Goal: Book appointment/travel/reservation

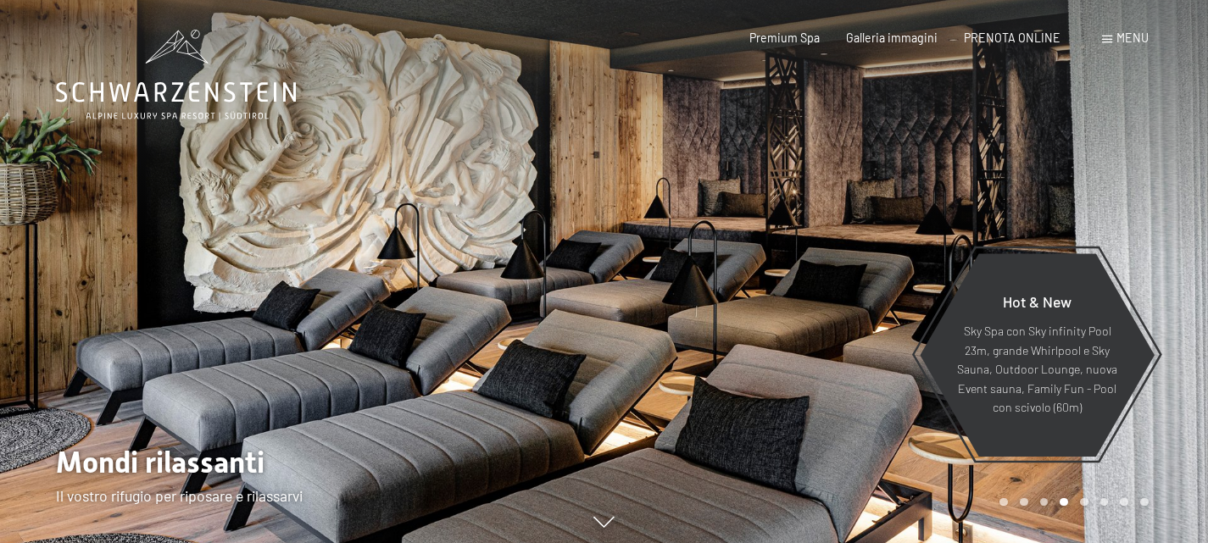
click at [1138, 226] on div at bounding box center [906, 275] width 604 height 551
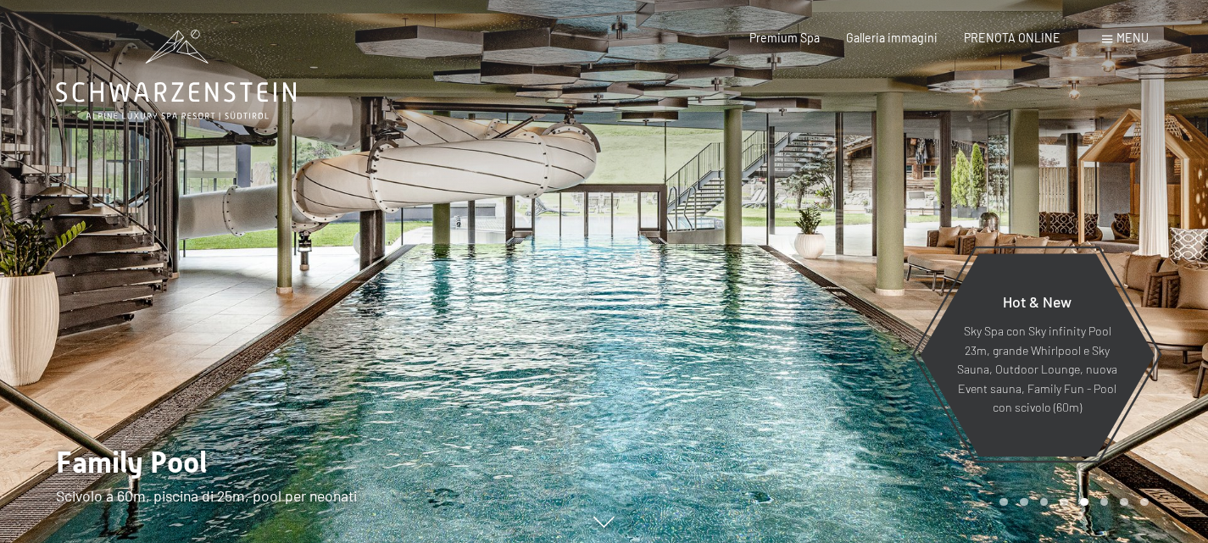
click at [1138, 226] on div at bounding box center [906, 275] width 604 height 551
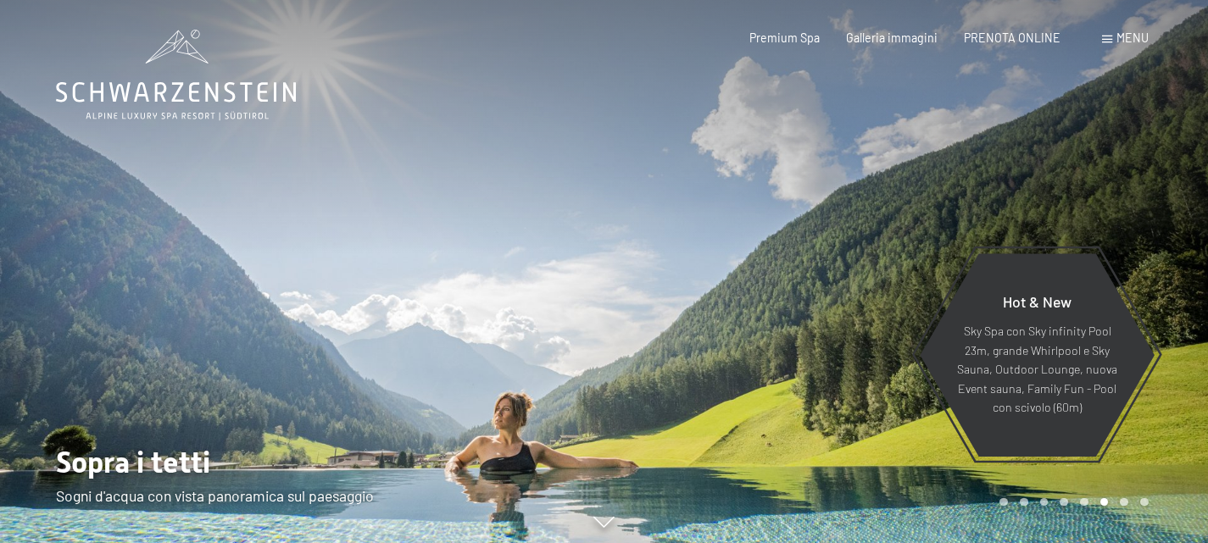
click at [1138, 226] on div at bounding box center [906, 275] width 604 height 551
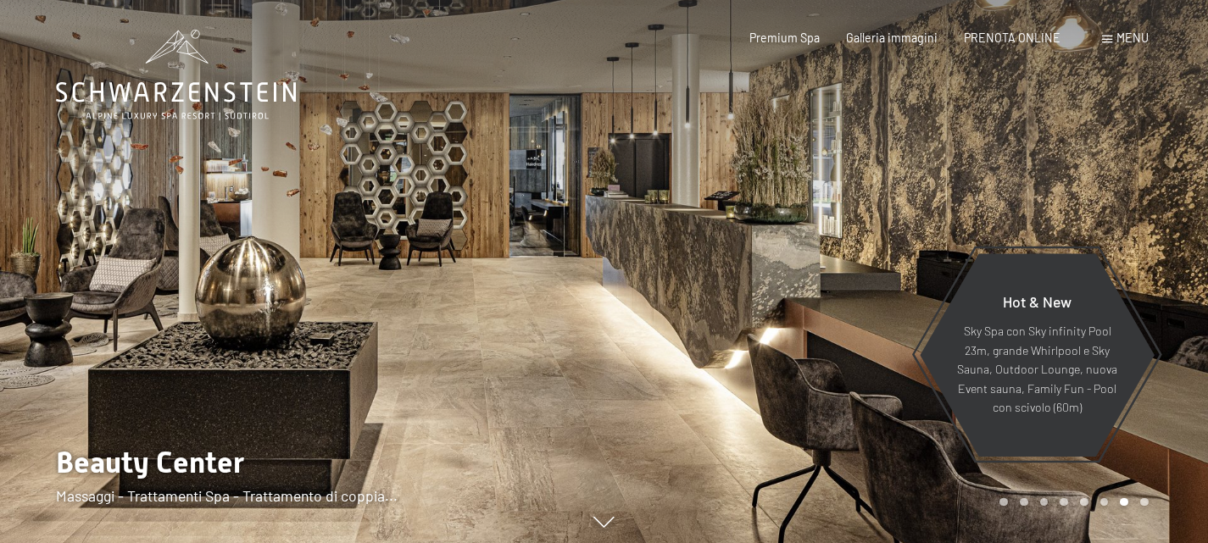
click at [1138, 225] on div at bounding box center [906, 275] width 604 height 551
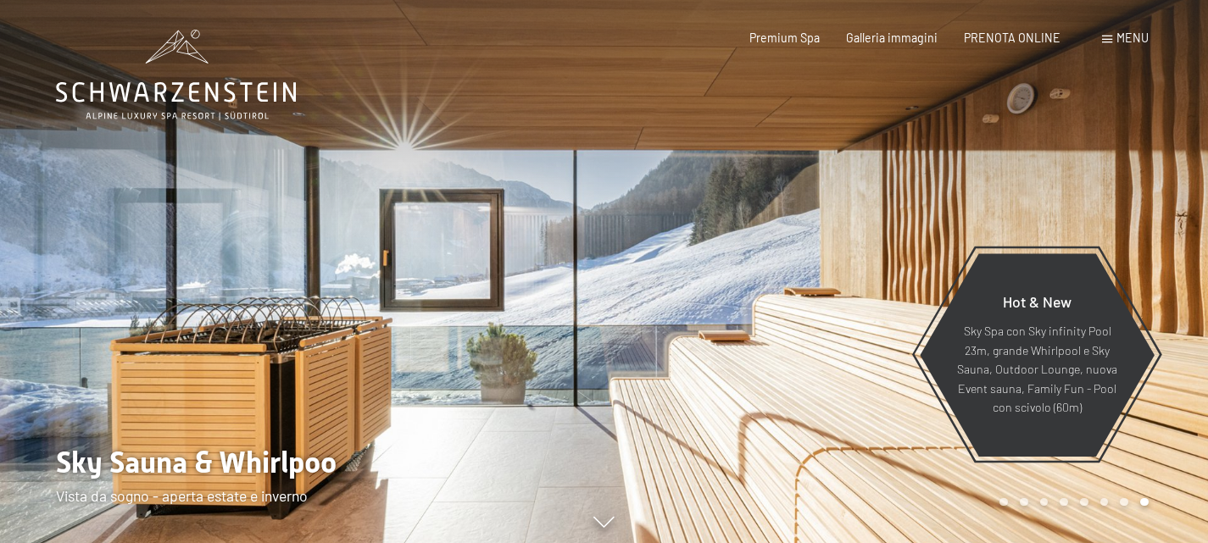
click at [1137, 224] on div at bounding box center [906, 275] width 604 height 551
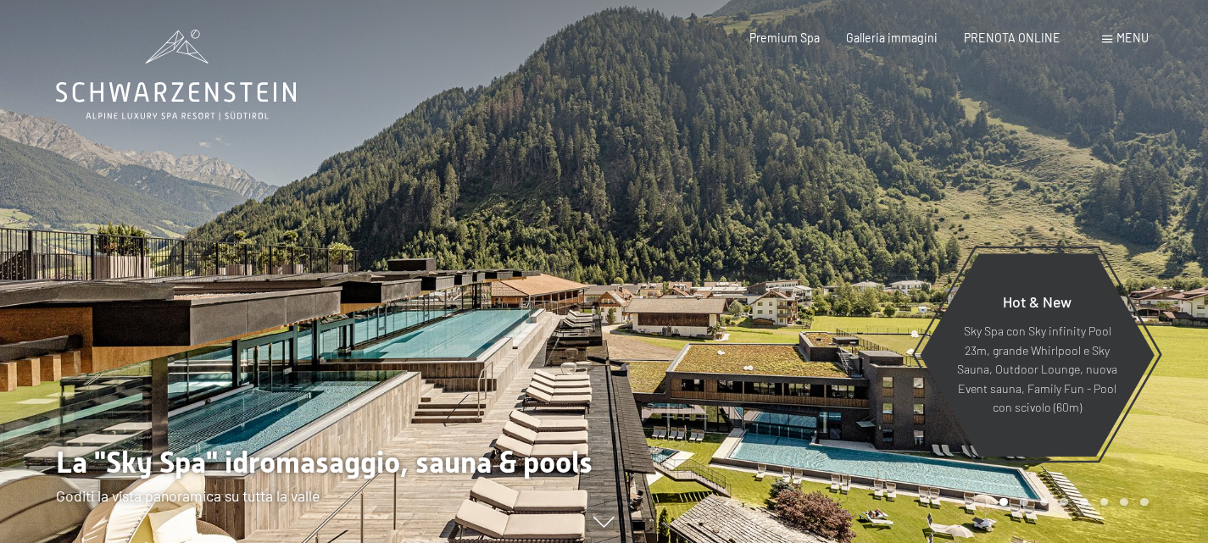
click at [1135, 222] on div at bounding box center [906, 275] width 604 height 551
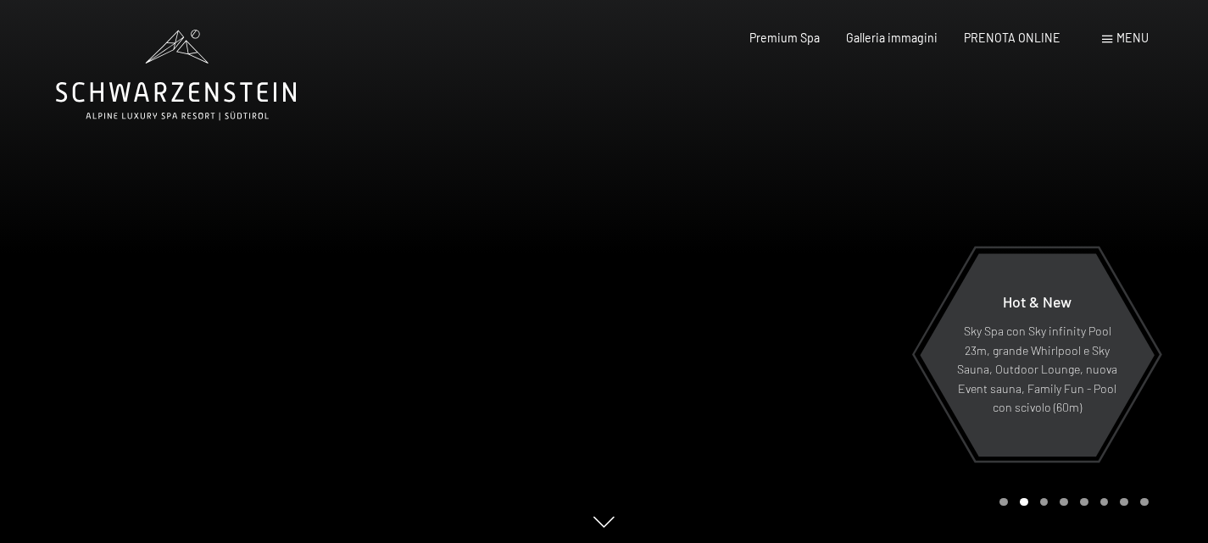
click at [1134, 222] on div at bounding box center [906, 275] width 604 height 551
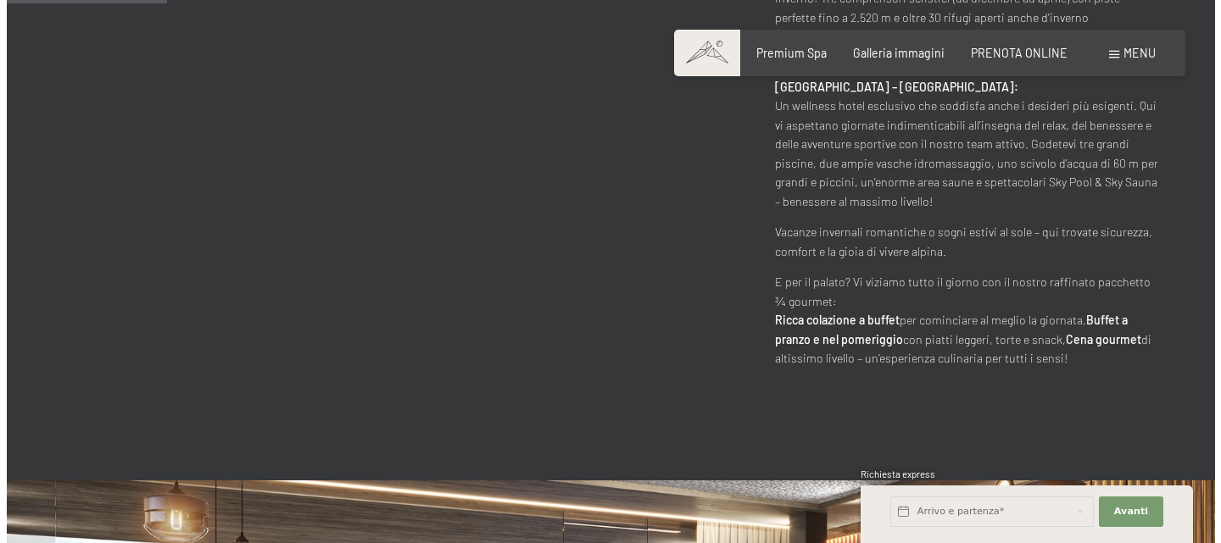
scroll to position [1017, 0]
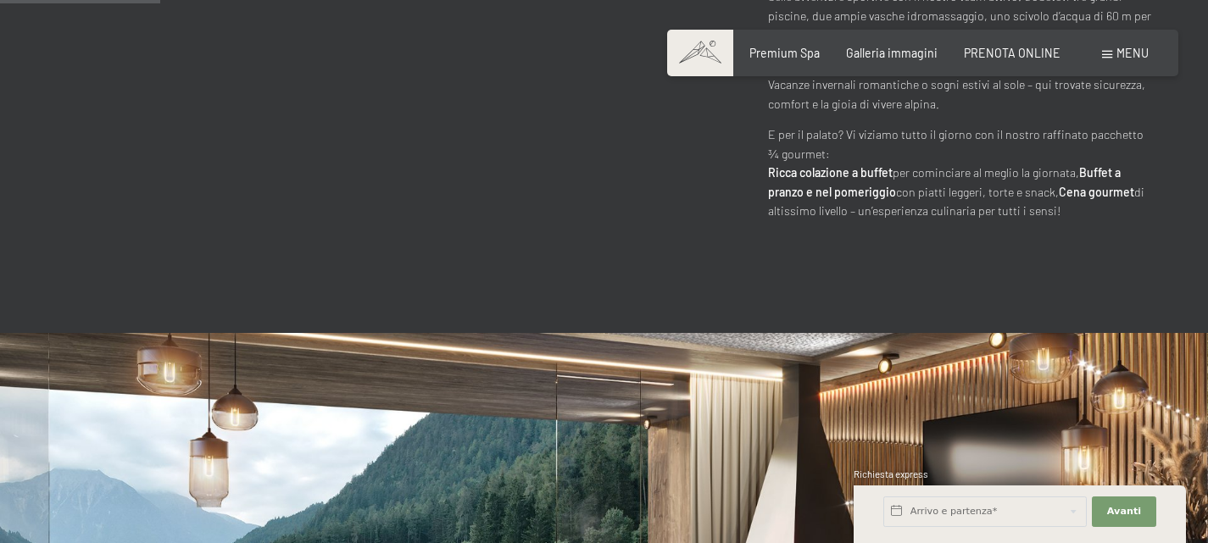
click at [1116, 50] on span "Menu" at bounding box center [1132, 53] width 32 height 14
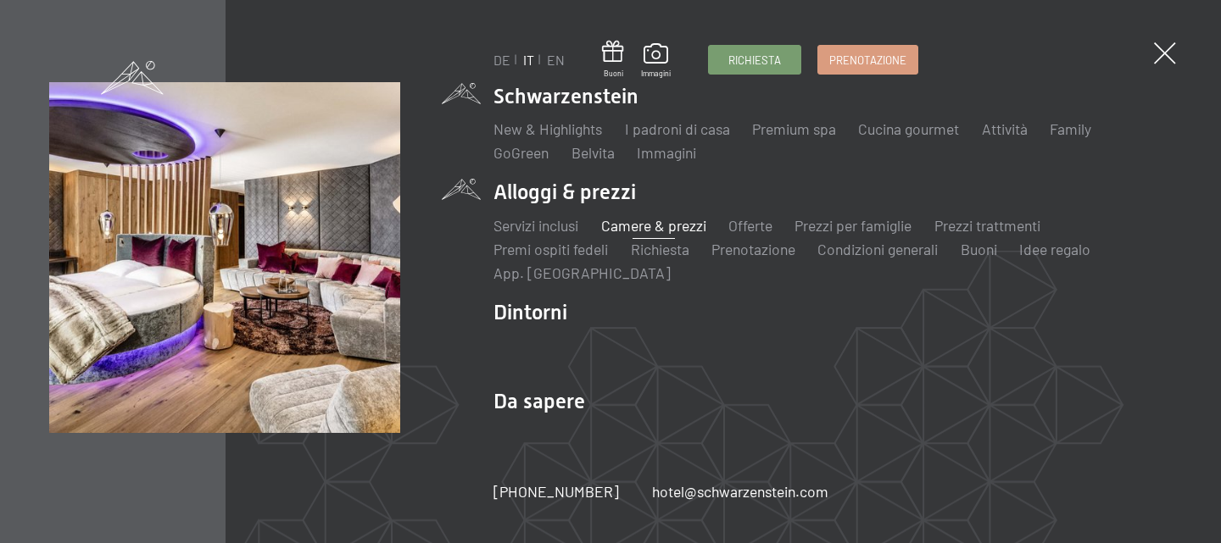
click at [646, 225] on link "Camere & prezzi" at bounding box center [653, 225] width 105 height 19
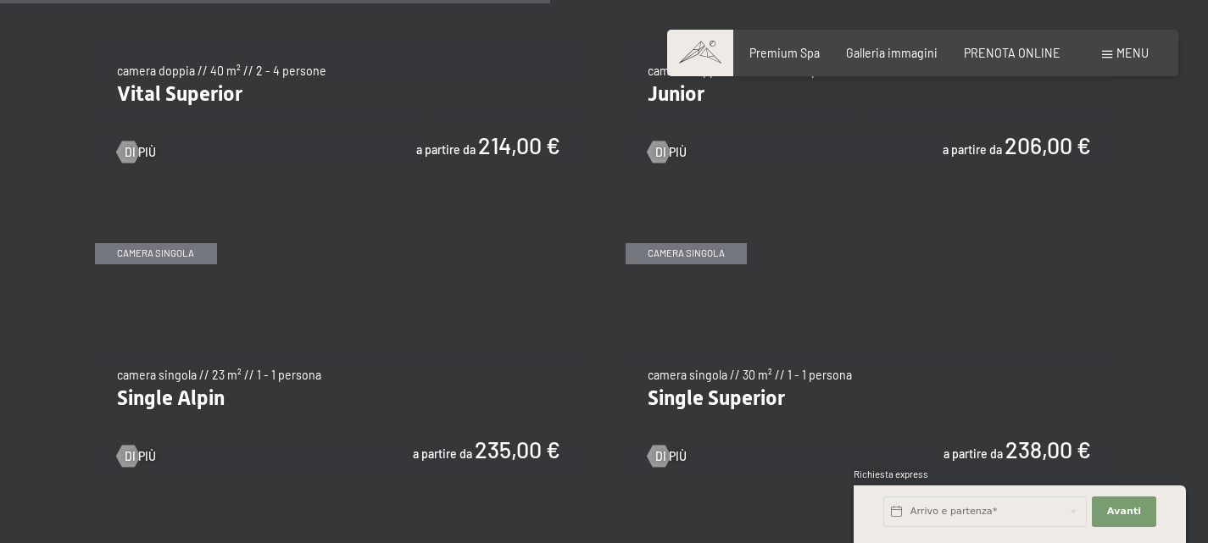
scroll to position [2034, 0]
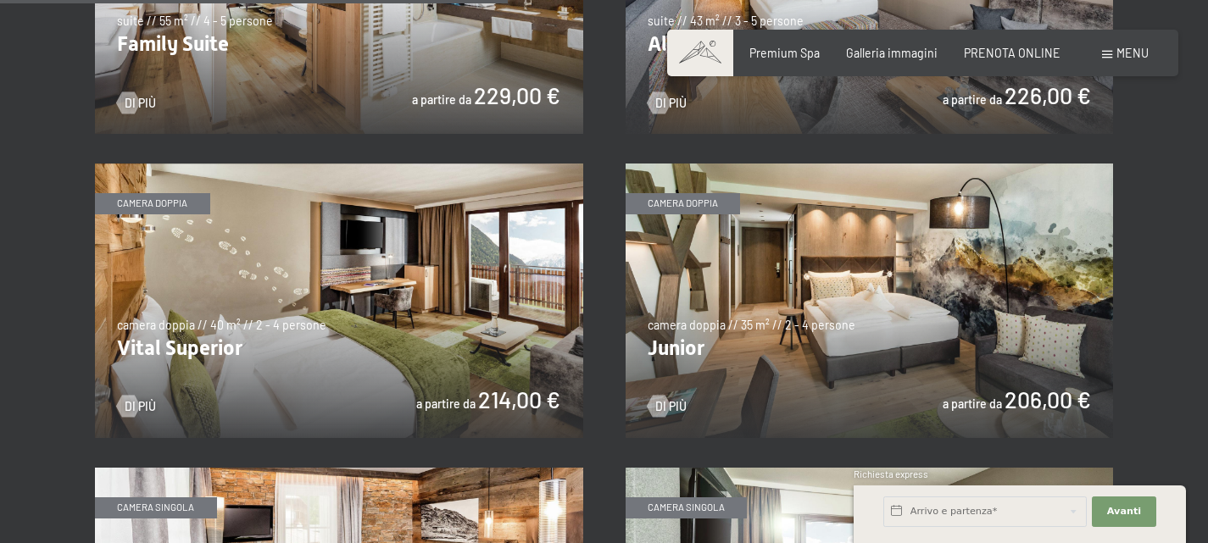
click at [801, 284] on img at bounding box center [870, 301] width 488 height 275
click at [368, 304] on img at bounding box center [339, 301] width 488 height 275
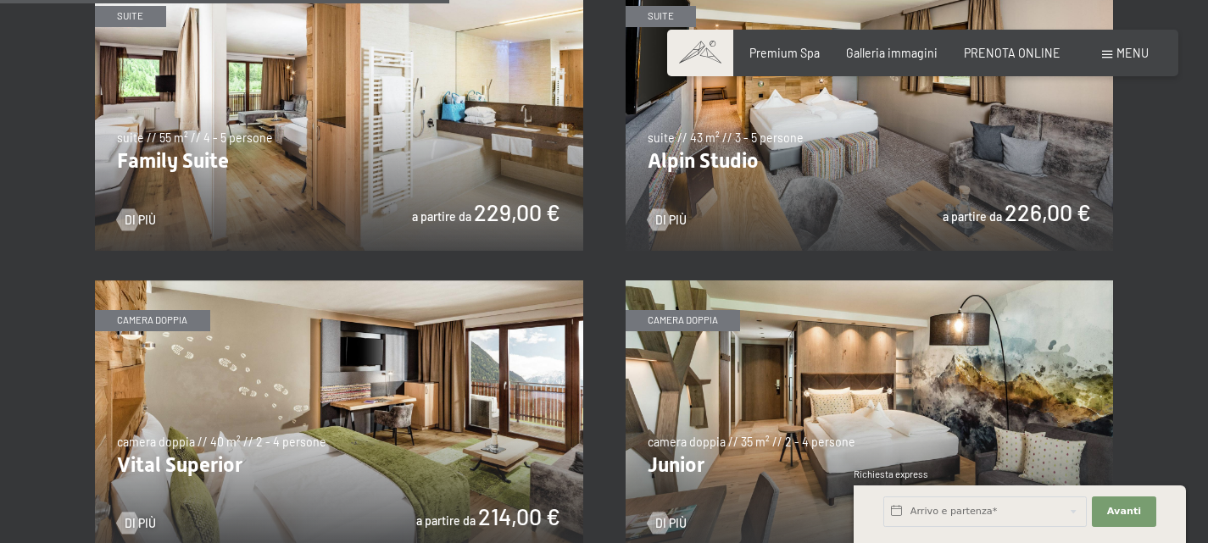
scroll to position [1780, 0]
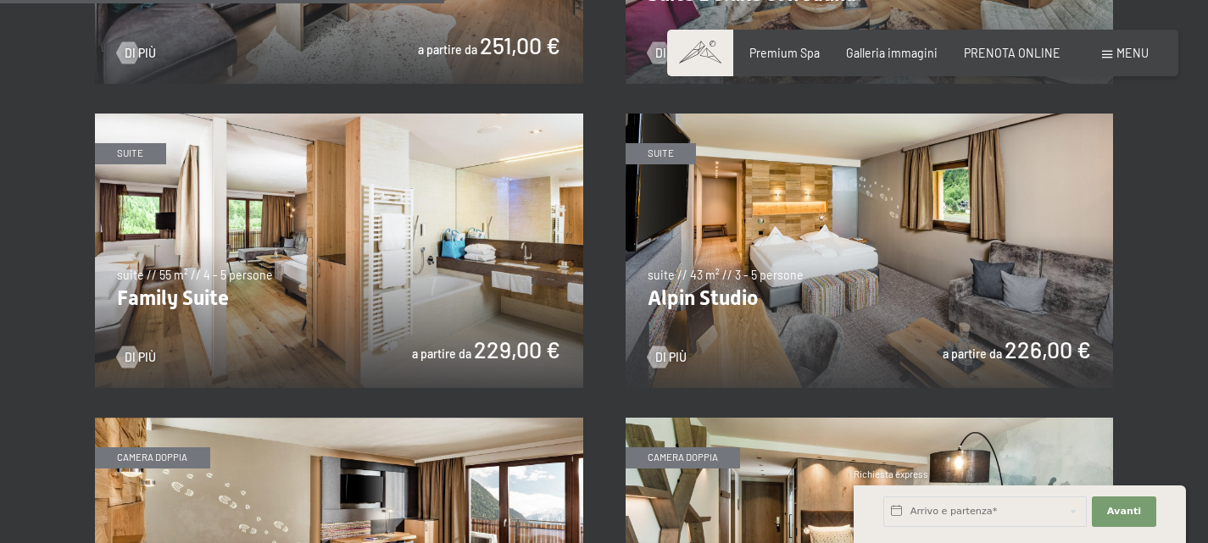
click at [876, 238] on img at bounding box center [870, 251] width 488 height 275
click at [299, 233] on img at bounding box center [339, 251] width 488 height 275
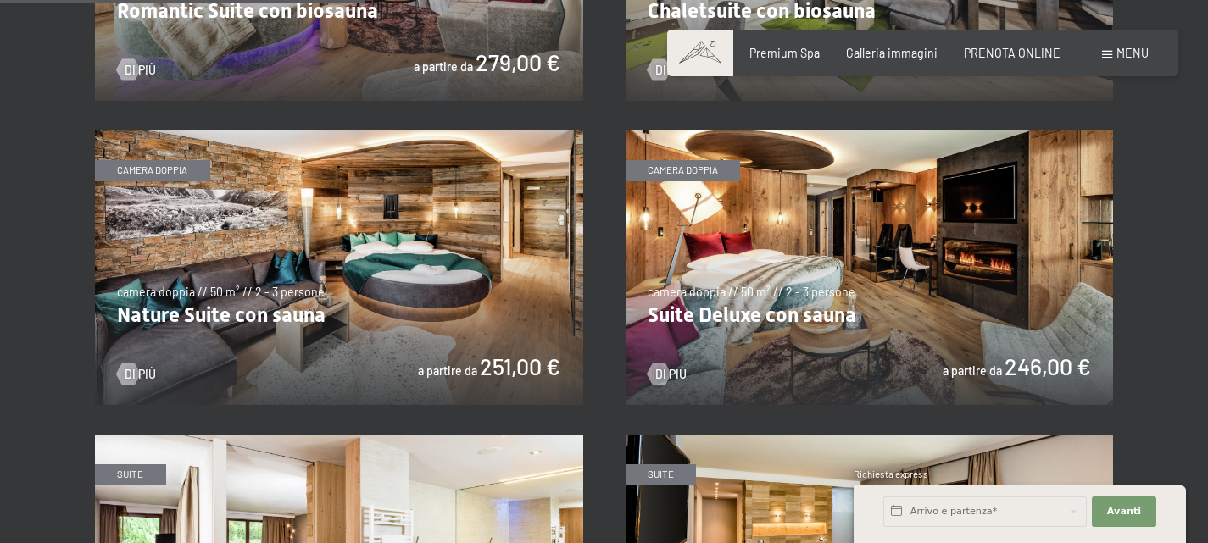
scroll to position [1441, 0]
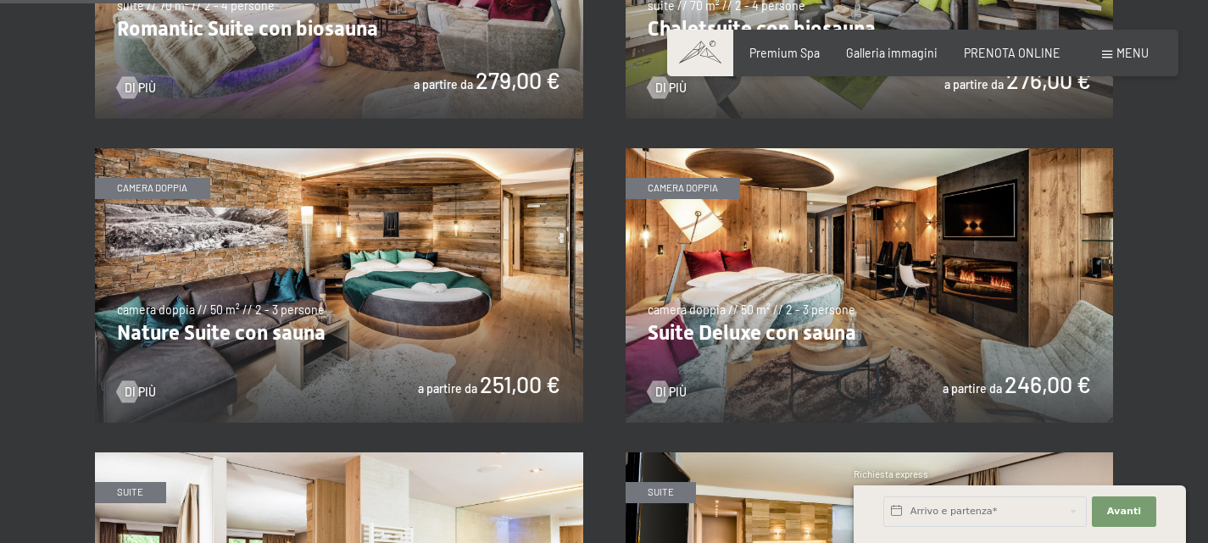
click at [894, 248] on img at bounding box center [870, 285] width 488 height 275
click at [414, 276] on img at bounding box center [339, 285] width 488 height 275
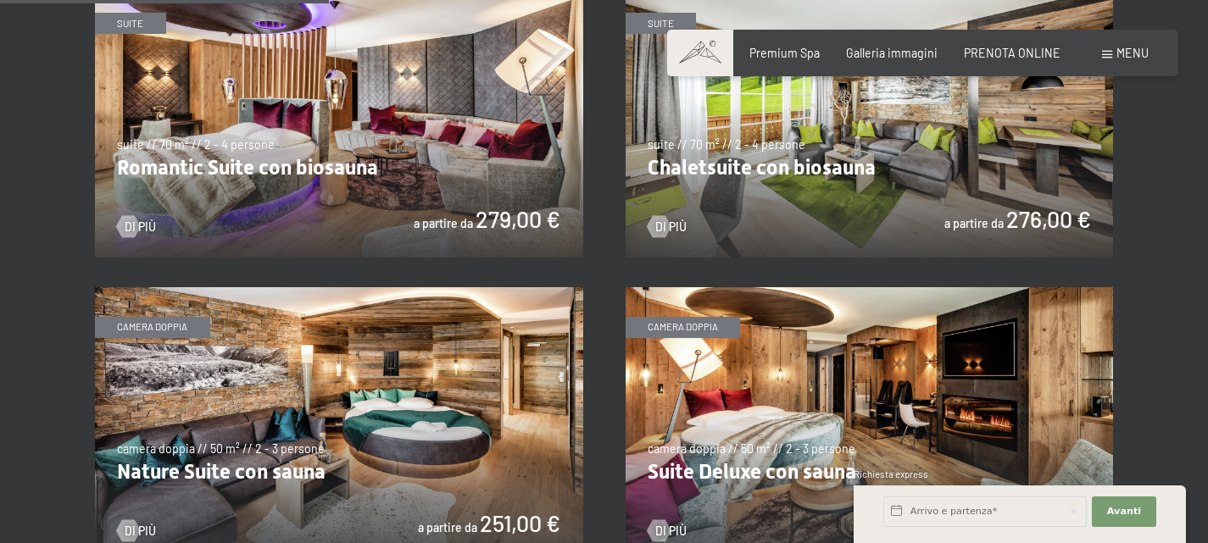
scroll to position [1271, 0]
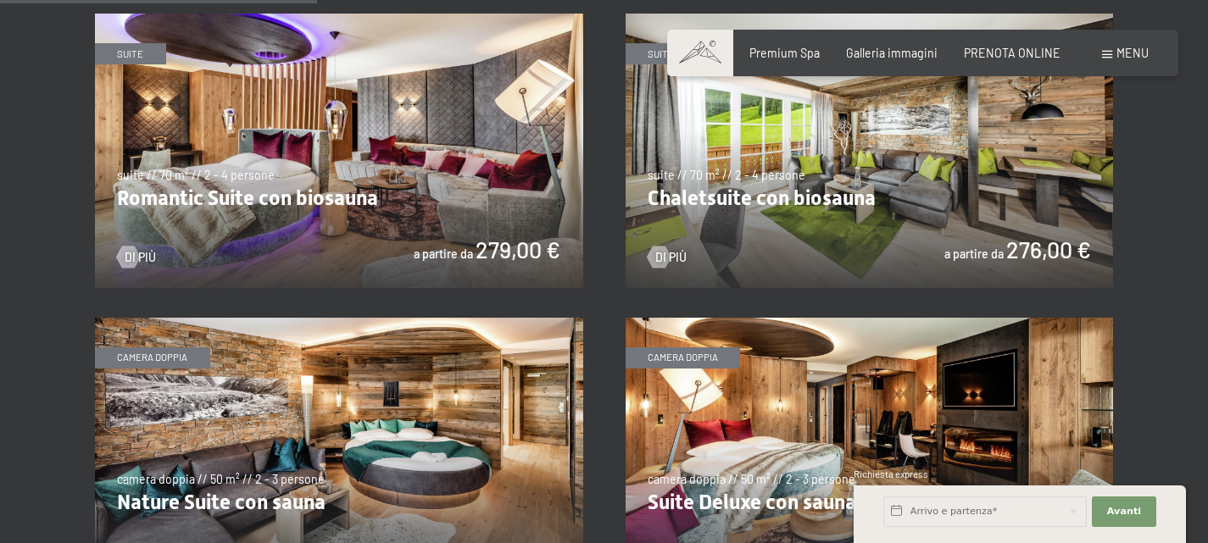
click at [982, 200] on img at bounding box center [870, 151] width 488 height 275
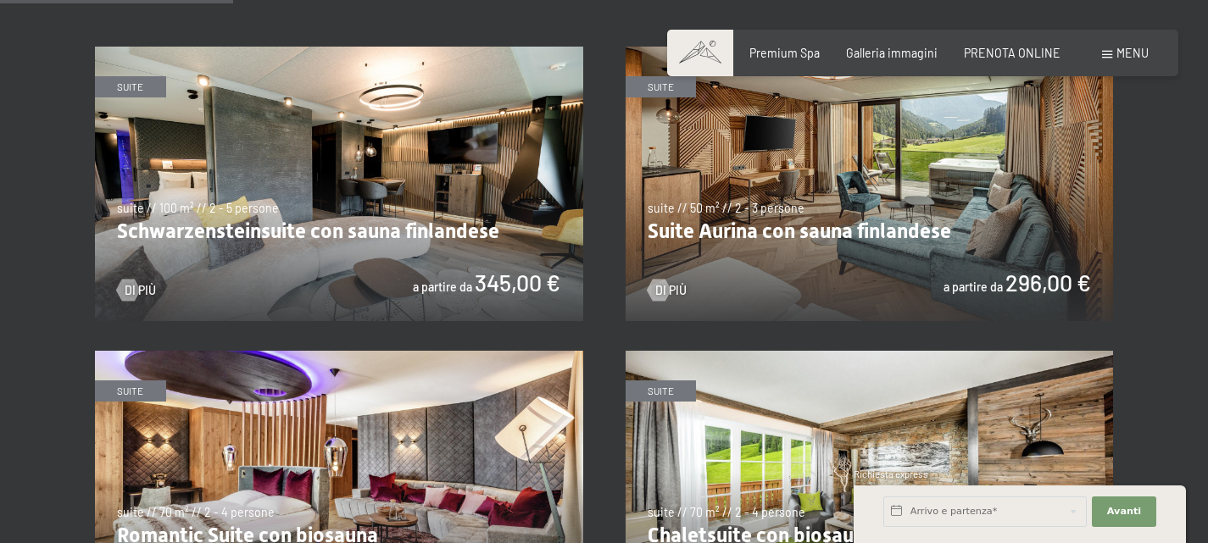
scroll to position [932, 0]
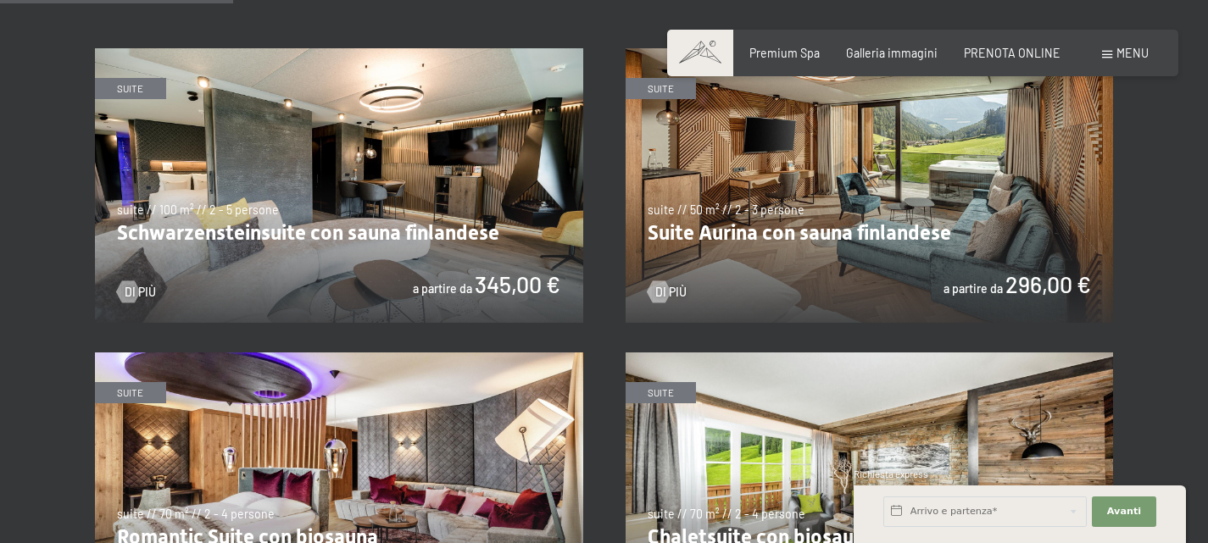
click at [949, 195] on img at bounding box center [870, 185] width 488 height 275
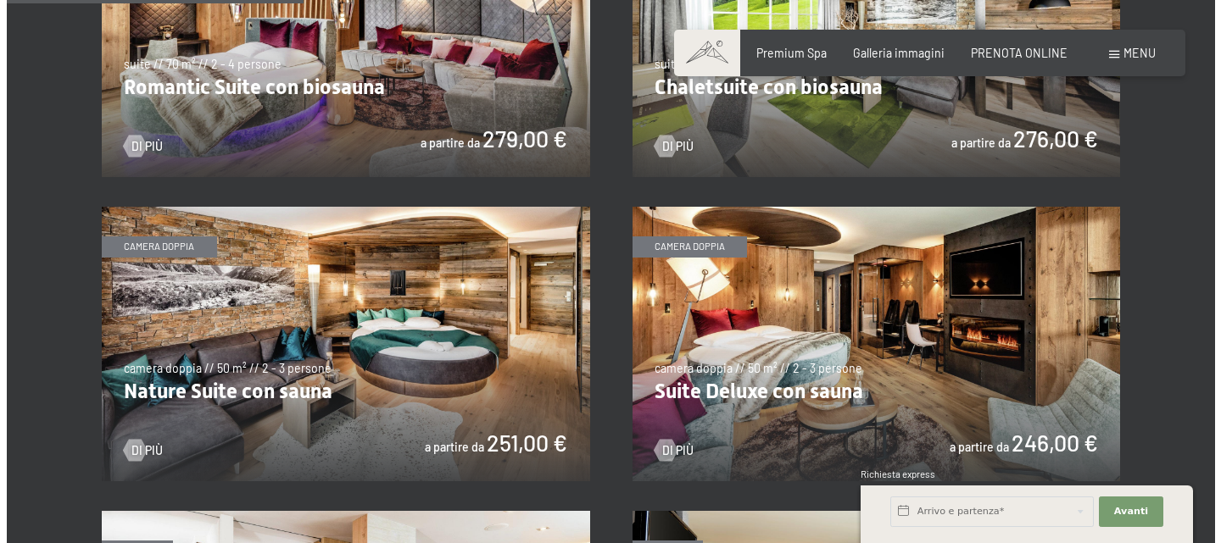
scroll to position [1526, 0]
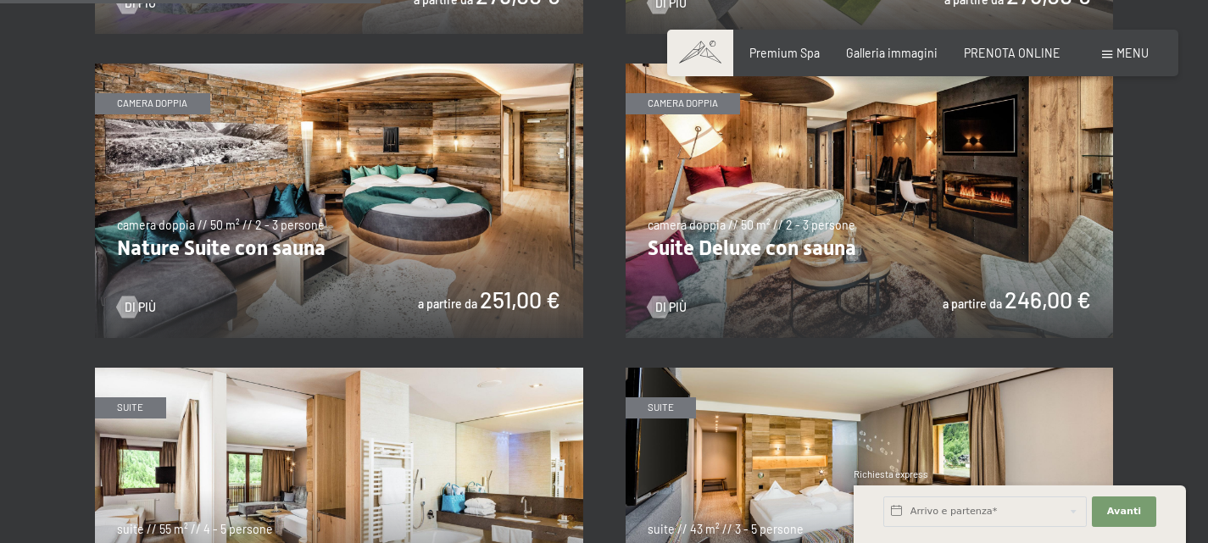
click at [1128, 52] on span "Menu" at bounding box center [1132, 53] width 32 height 14
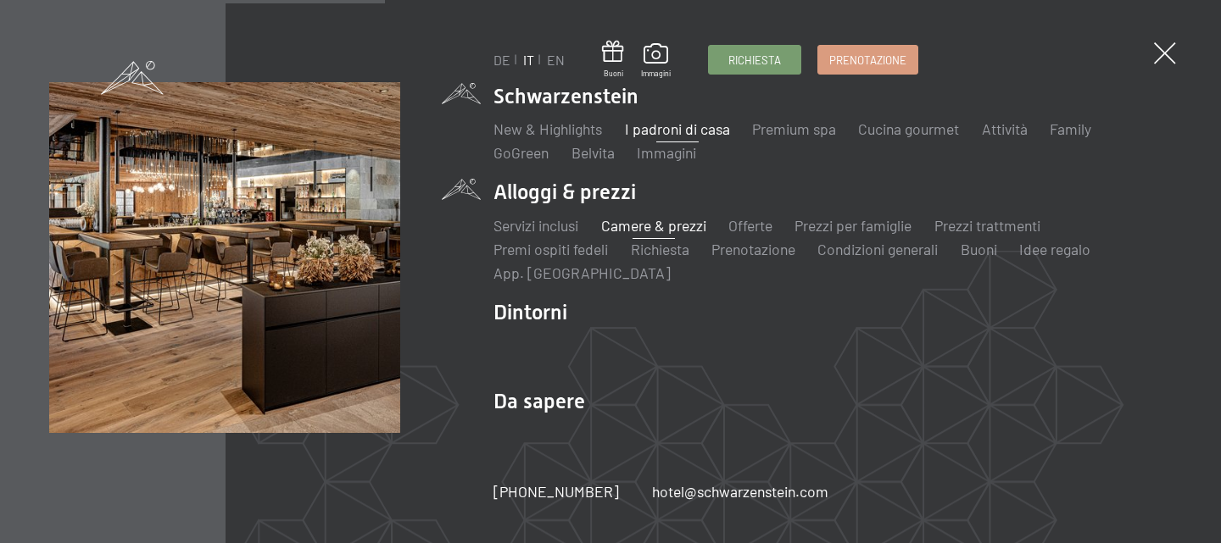
click at [703, 126] on link "I padroni di casa" at bounding box center [677, 129] width 105 height 19
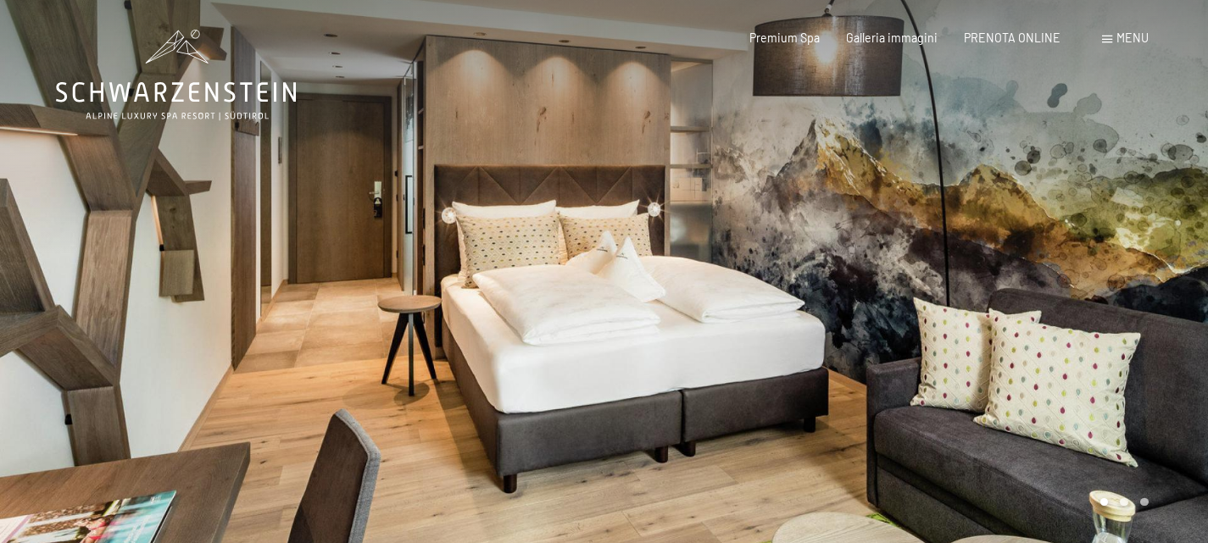
click at [984, 250] on div at bounding box center [906, 275] width 604 height 551
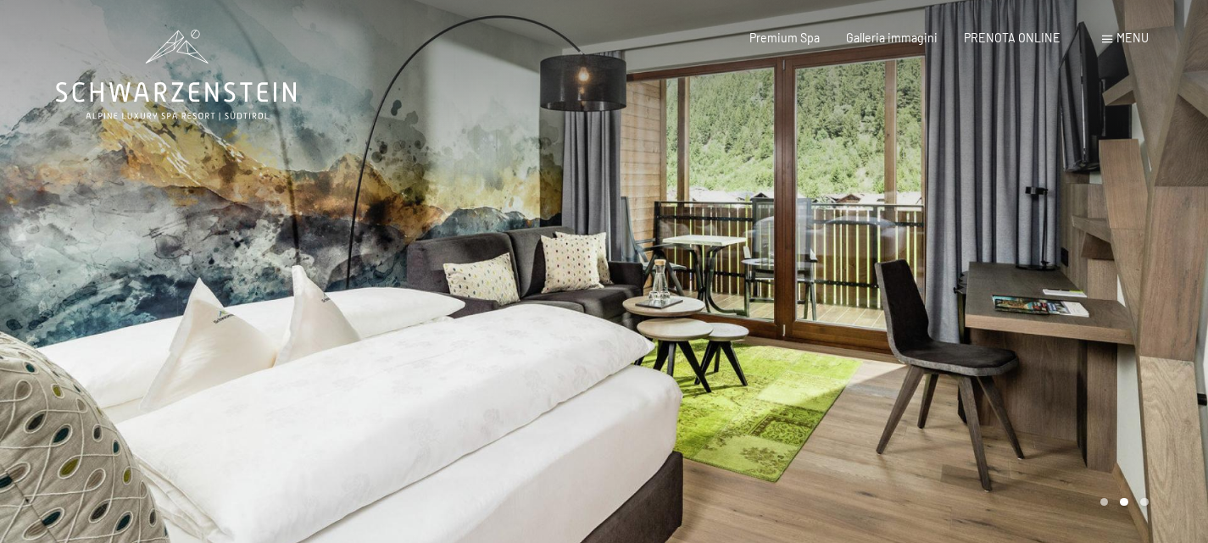
click at [984, 250] on div at bounding box center [906, 275] width 604 height 551
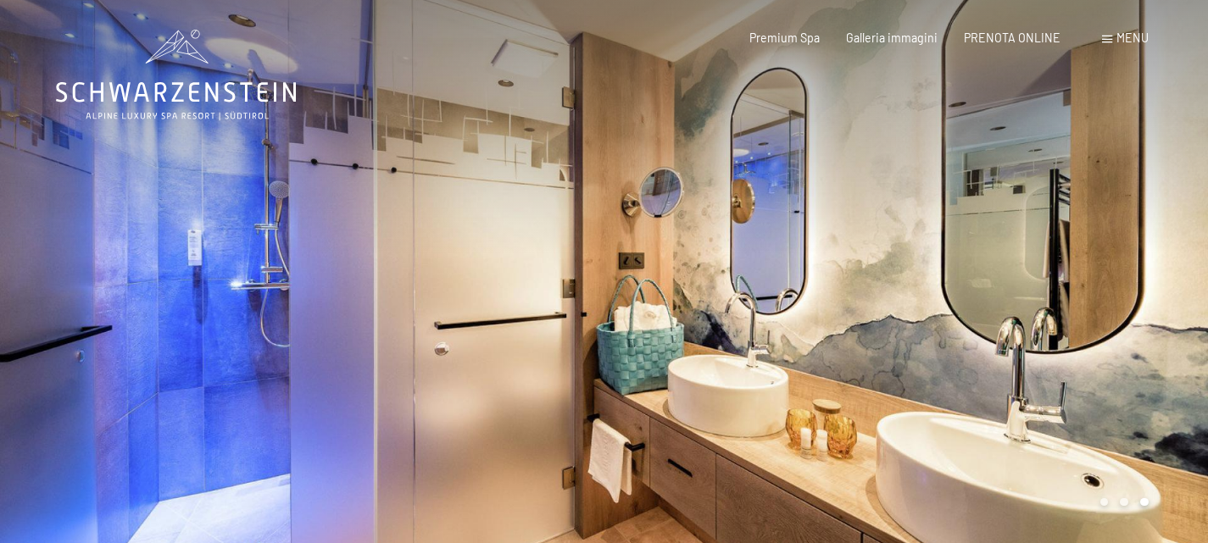
click at [984, 250] on div at bounding box center [906, 275] width 604 height 551
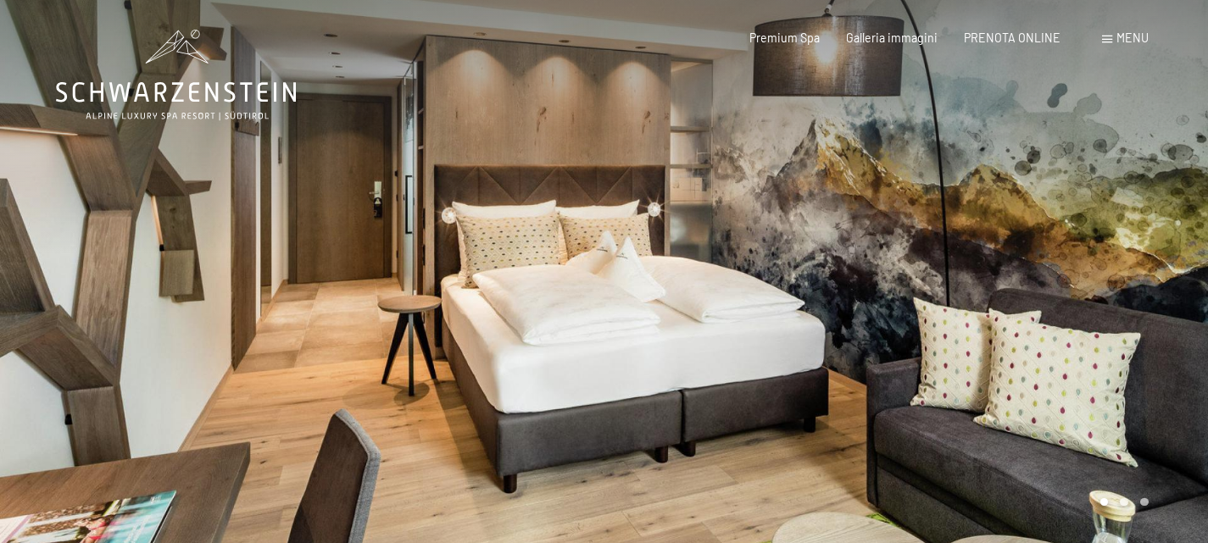
click at [984, 250] on div at bounding box center [906, 275] width 604 height 551
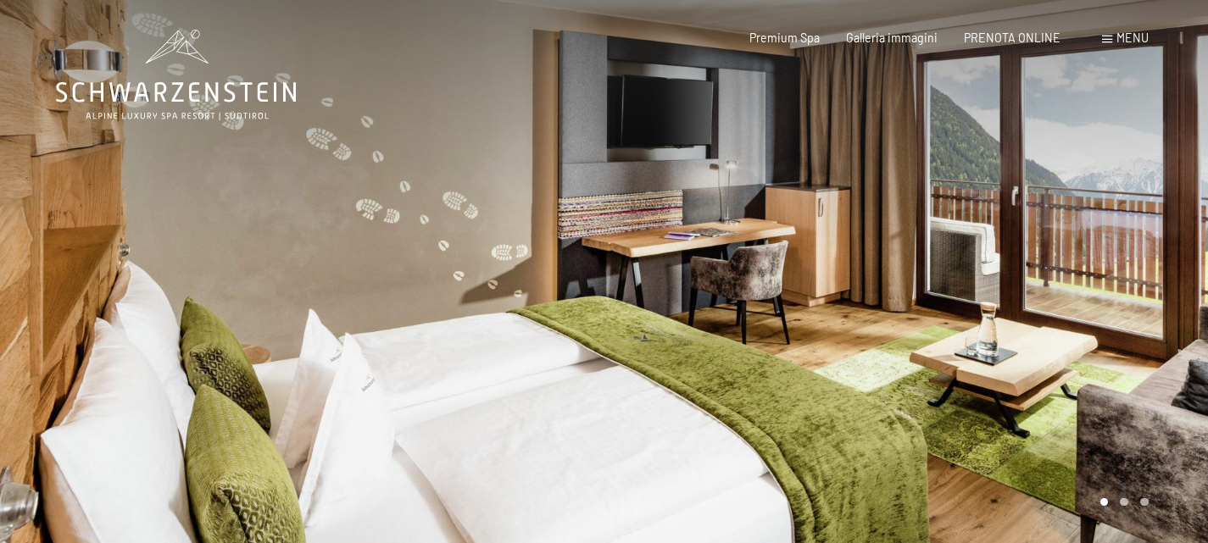
click at [1110, 241] on div at bounding box center [906, 275] width 604 height 551
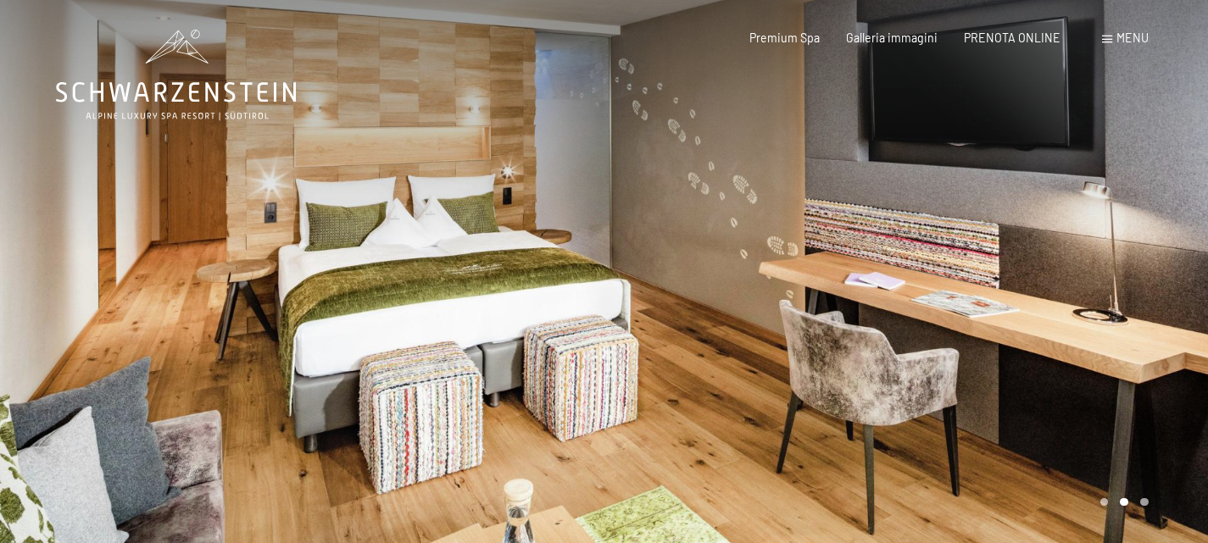
click at [1110, 241] on div at bounding box center [906, 275] width 604 height 551
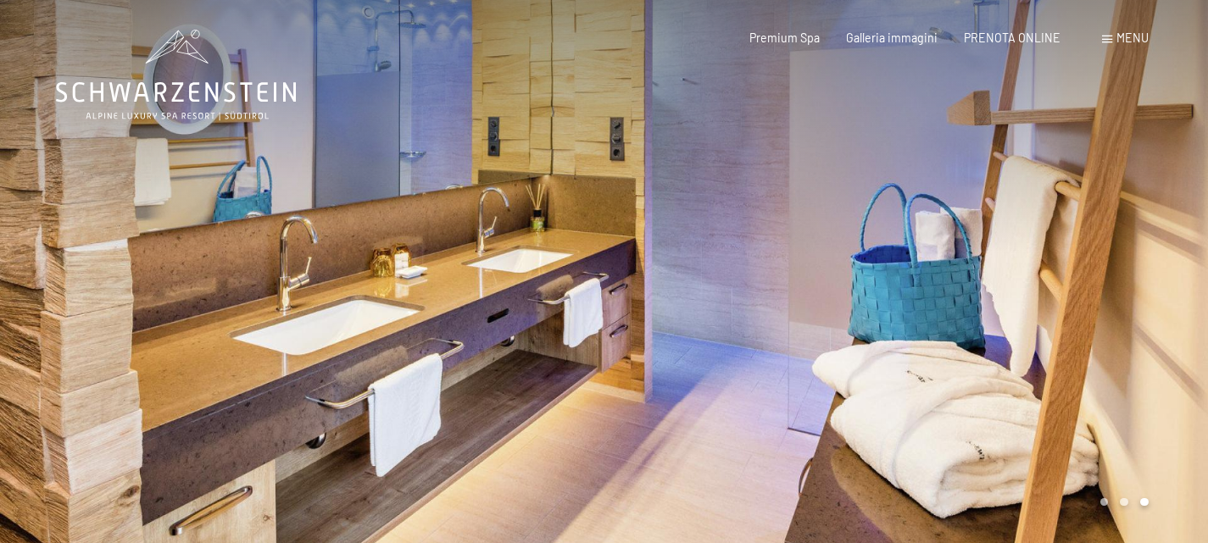
click at [1110, 241] on div at bounding box center [906, 275] width 604 height 551
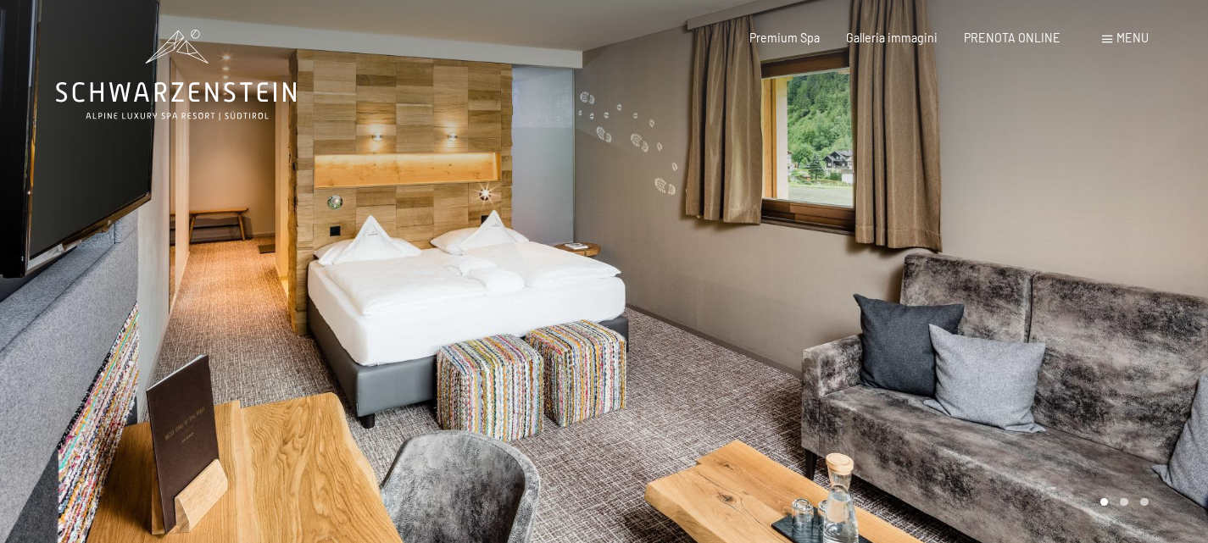
click at [876, 238] on div at bounding box center [906, 275] width 604 height 551
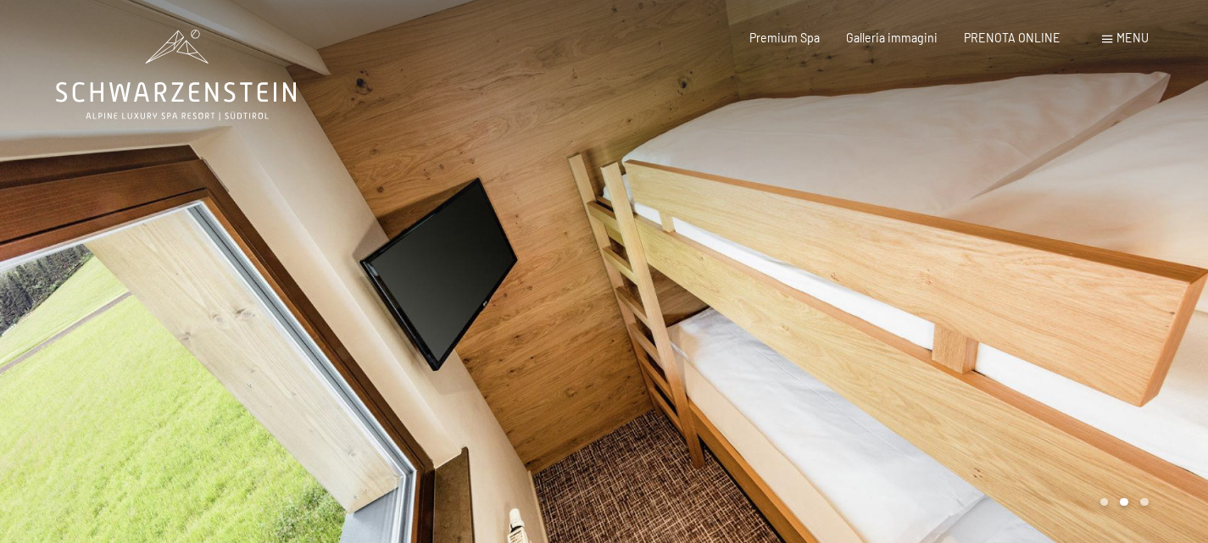
click at [876, 238] on div at bounding box center [906, 275] width 604 height 551
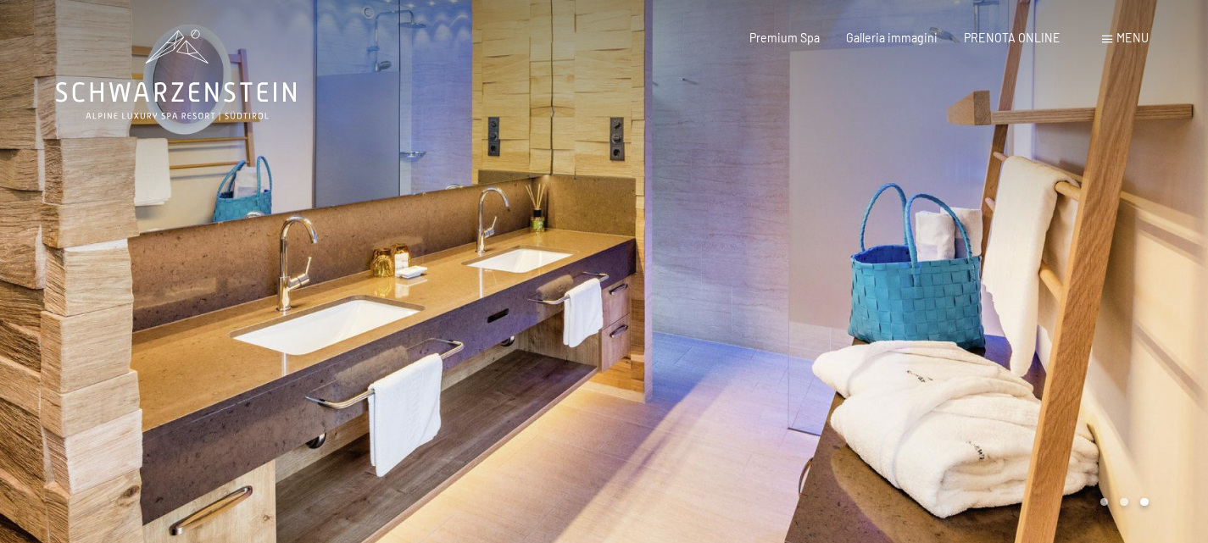
click at [876, 238] on div at bounding box center [906, 275] width 604 height 551
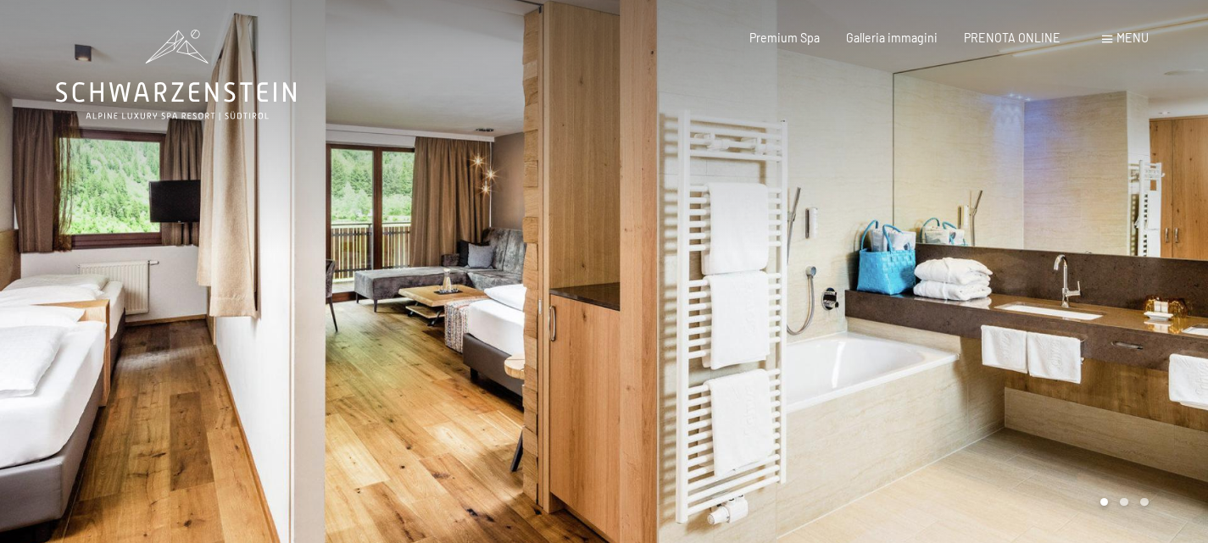
click at [1015, 319] on div at bounding box center [906, 275] width 604 height 551
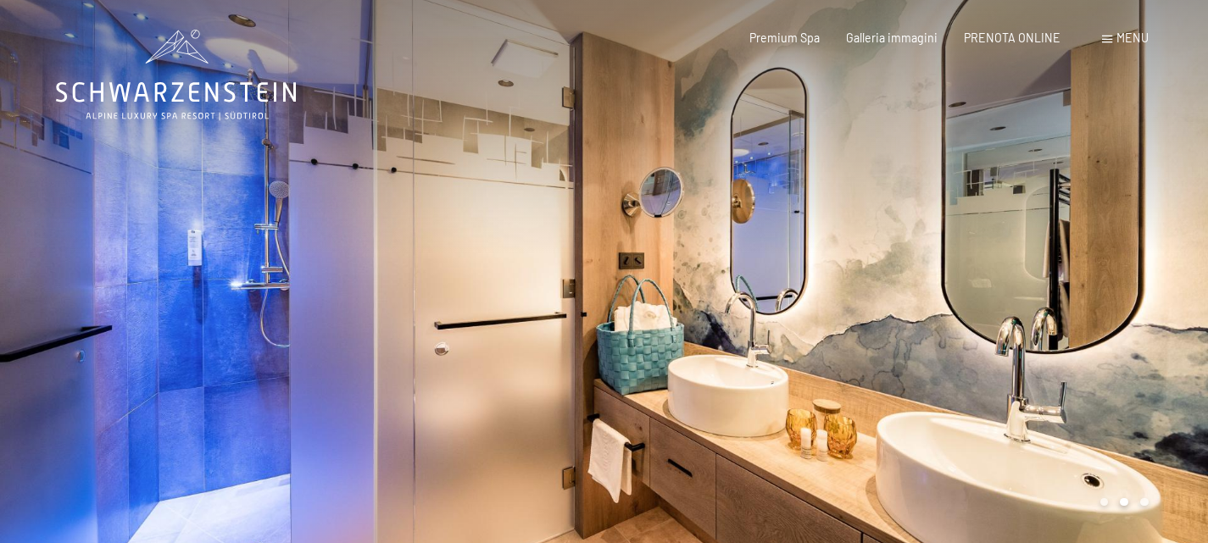
click at [1015, 319] on div at bounding box center [906, 275] width 604 height 551
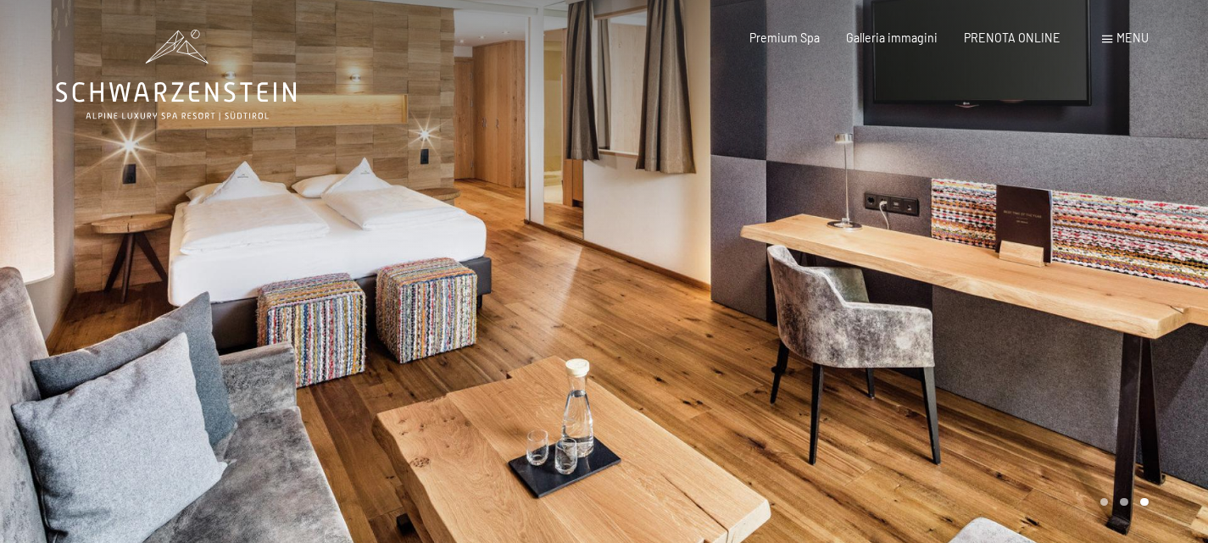
click at [1015, 319] on div at bounding box center [906, 275] width 604 height 551
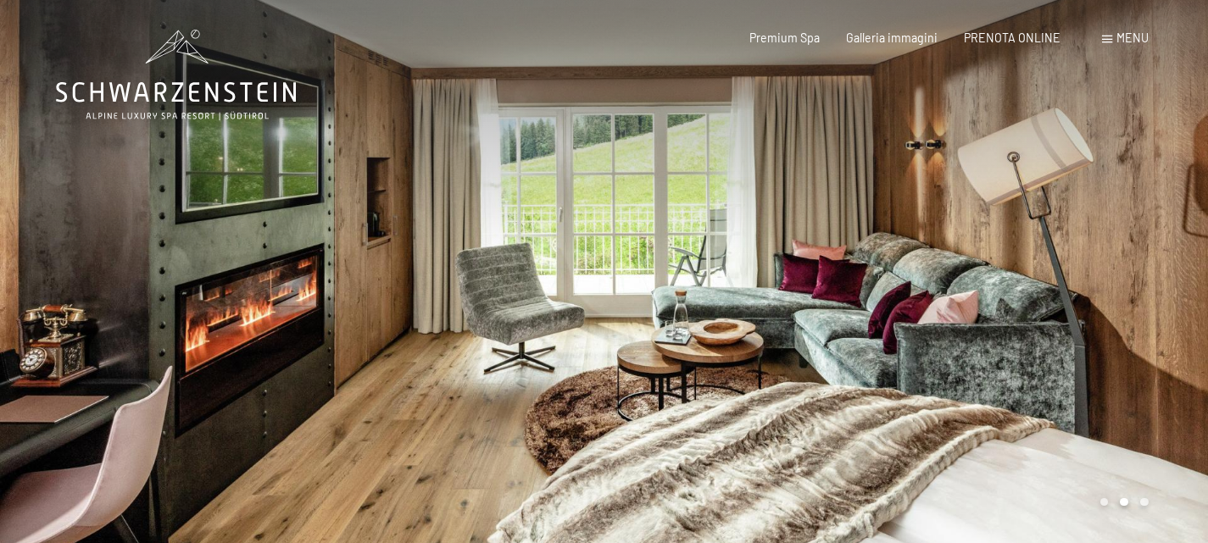
click at [895, 245] on div at bounding box center [906, 275] width 604 height 551
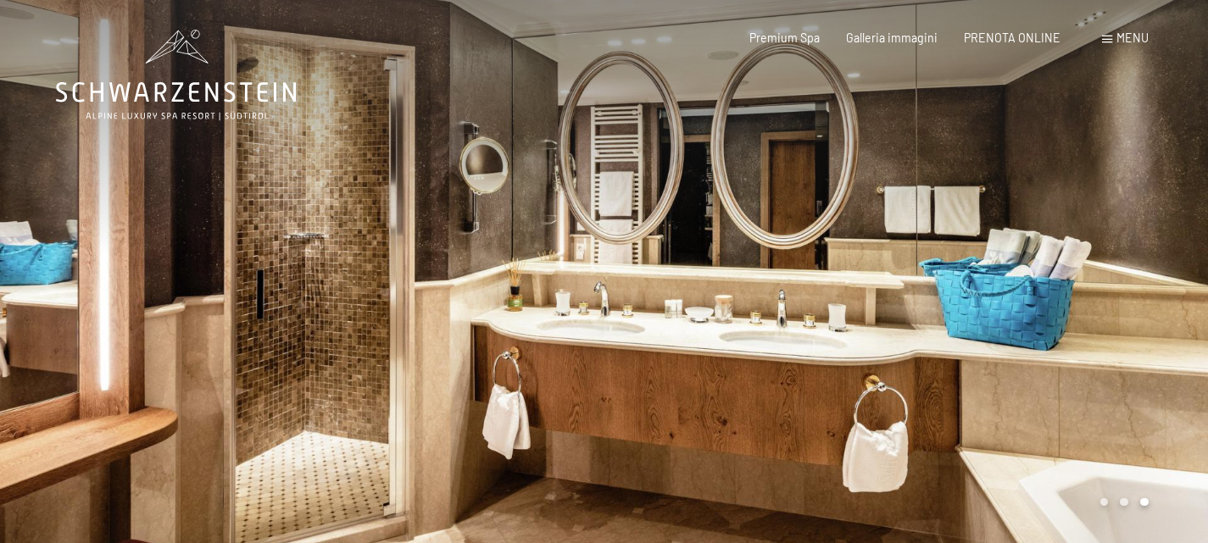
click at [895, 245] on div at bounding box center [906, 275] width 604 height 551
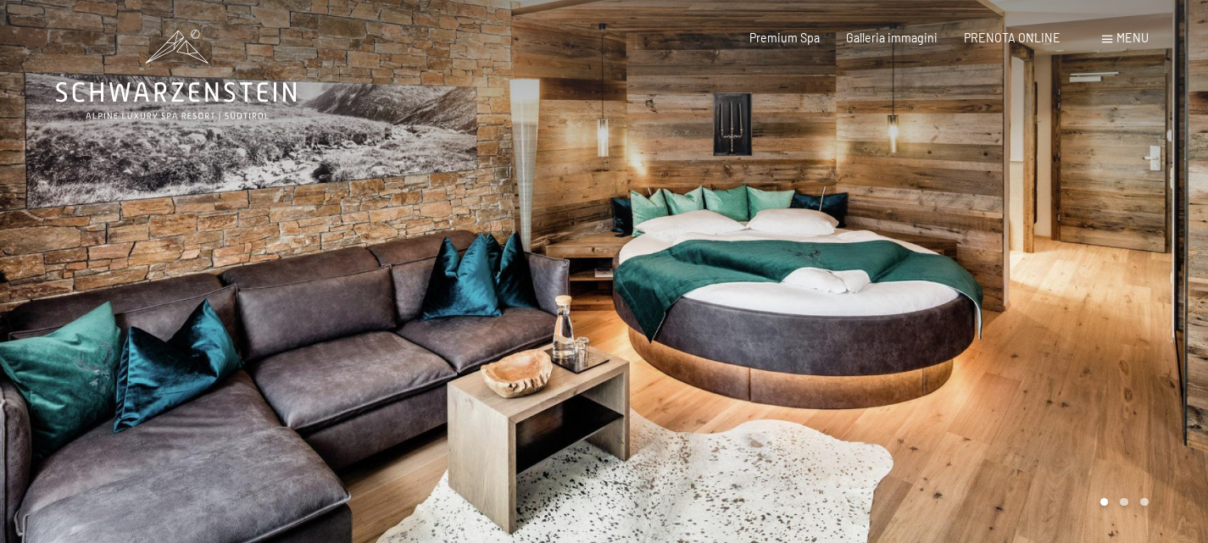
click at [990, 297] on div at bounding box center [906, 275] width 604 height 551
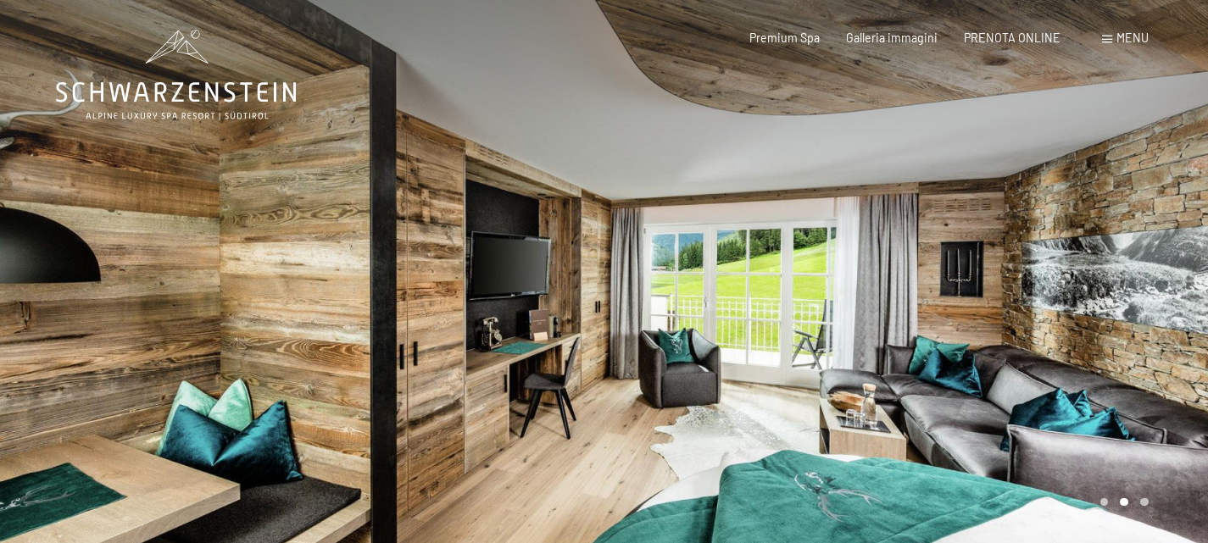
click at [990, 297] on div at bounding box center [906, 275] width 604 height 551
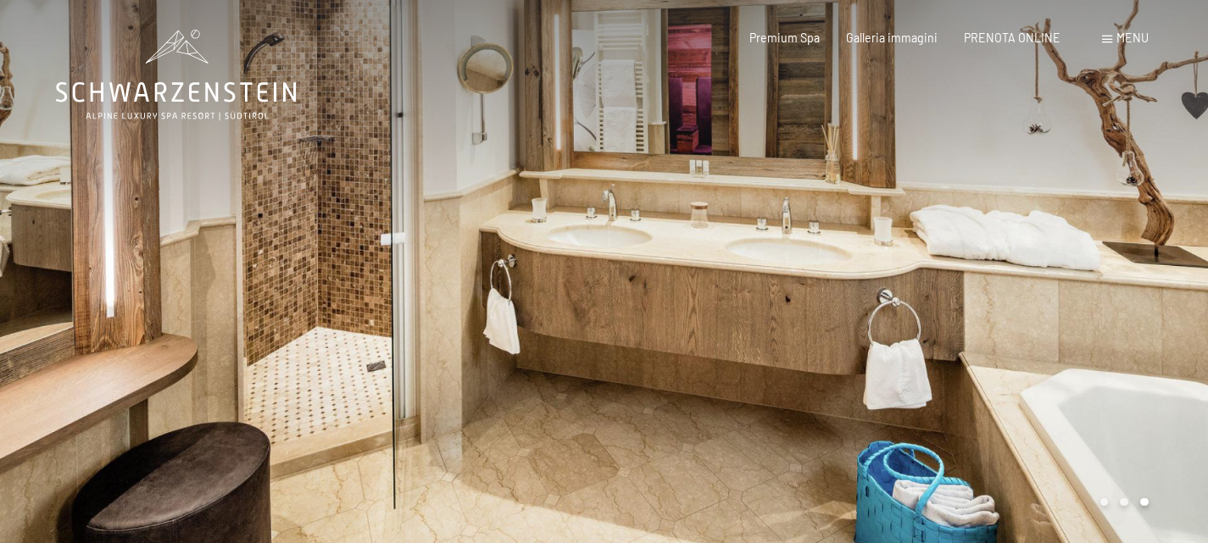
click at [990, 297] on div at bounding box center [906, 275] width 604 height 551
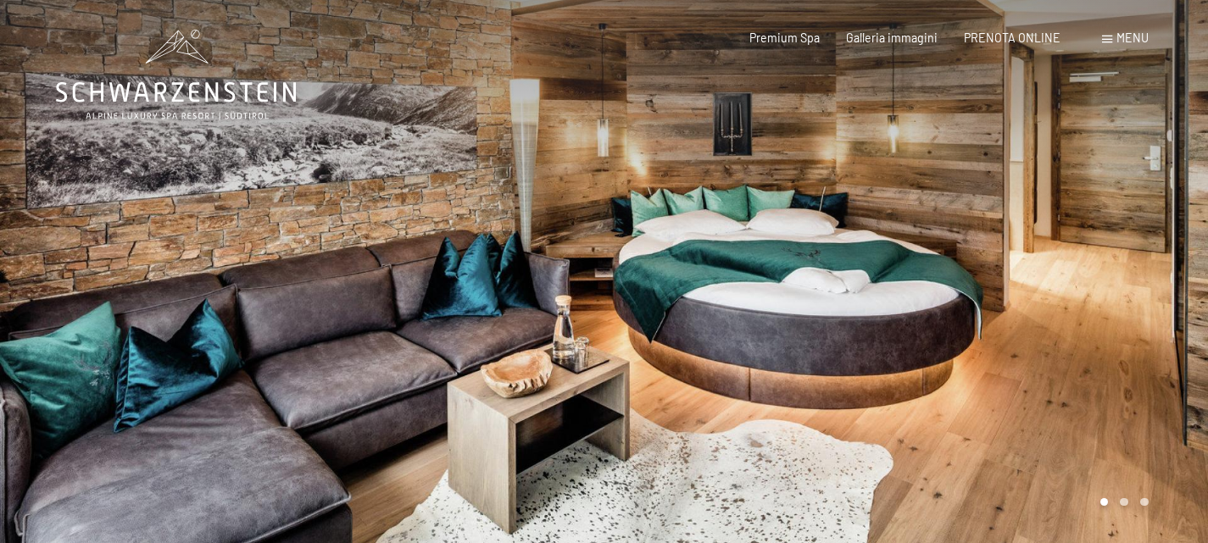
click at [990, 297] on div at bounding box center [906, 275] width 604 height 551
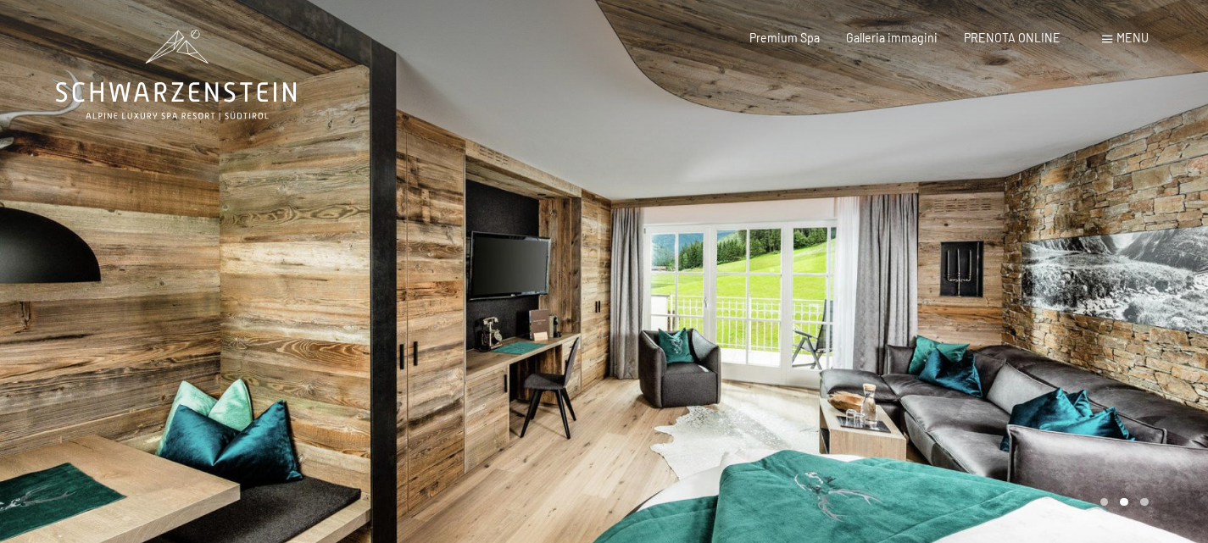
click at [990, 297] on div at bounding box center [906, 275] width 604 height 551
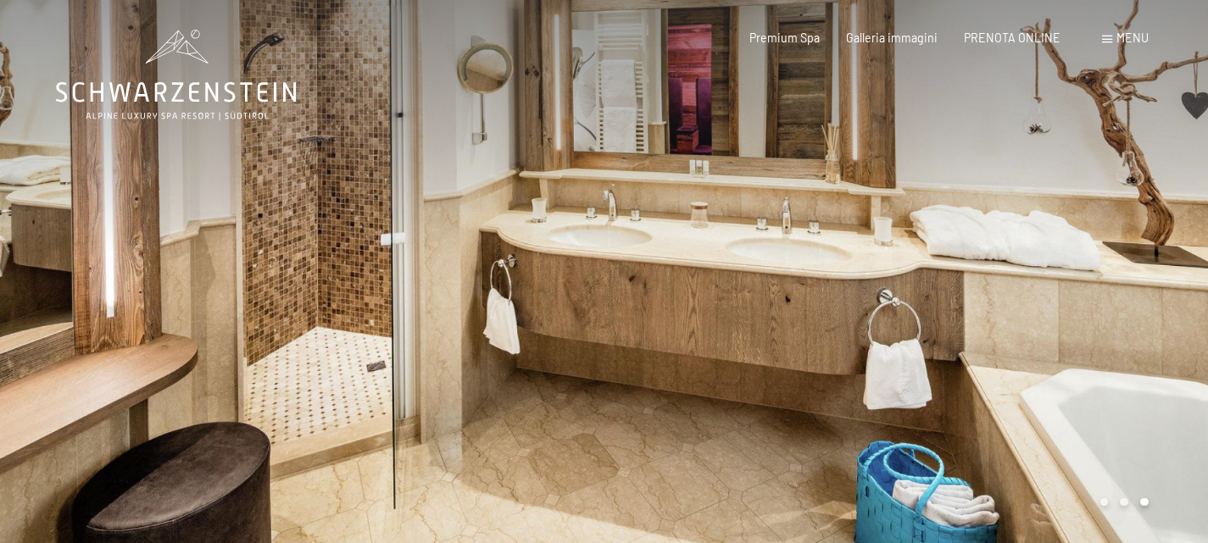
click at [990, 297] on div at bounding box center [906, 275] width 604 height 551
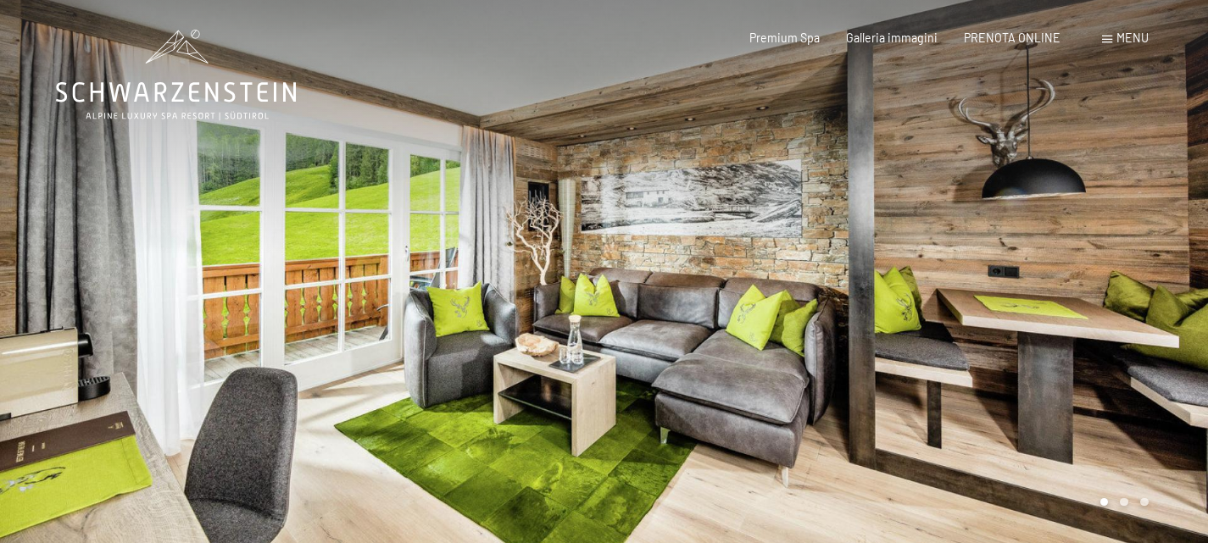
click at [973, 200] on div at bounding box center [906, 275] width 604 height 551
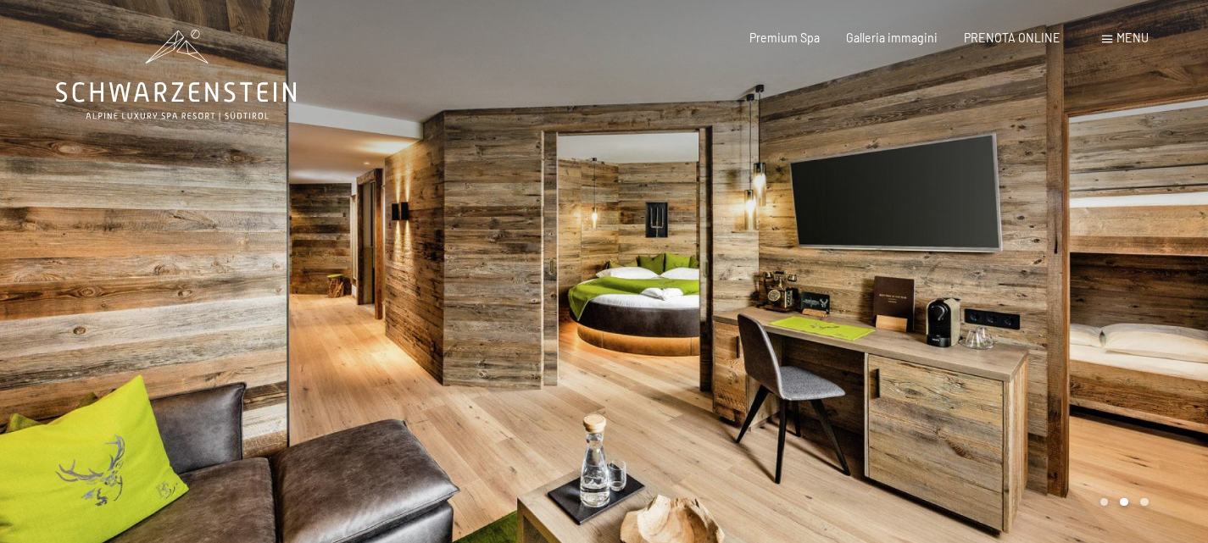
click at [973, 200] on div at bounding box center [906, 275] width 604 height 551
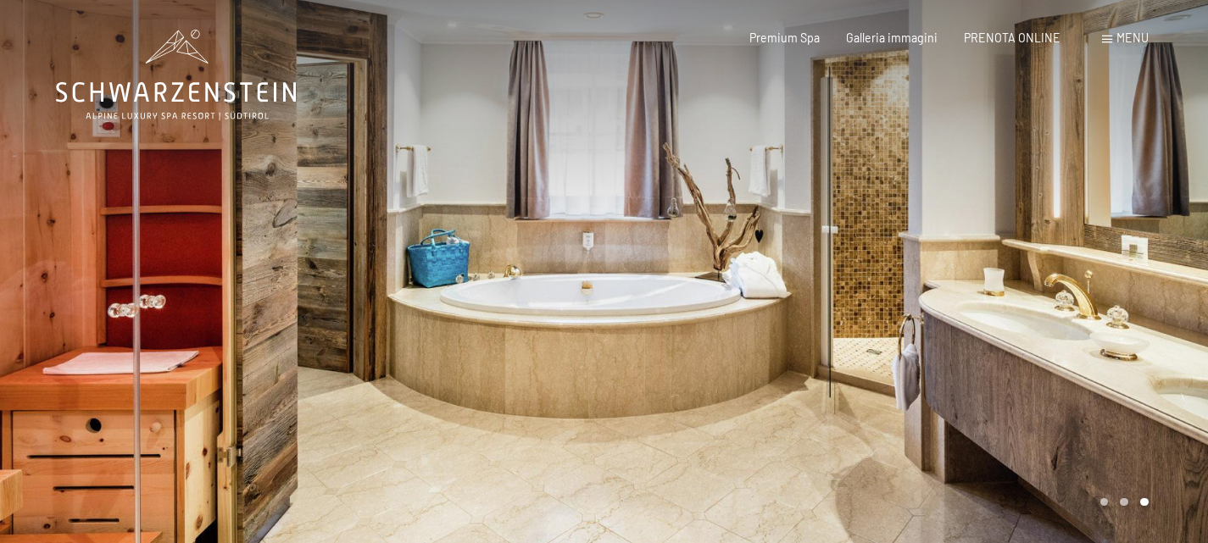
click at [973, 200] on div at bounding box center [906, 275] width 604 height 551
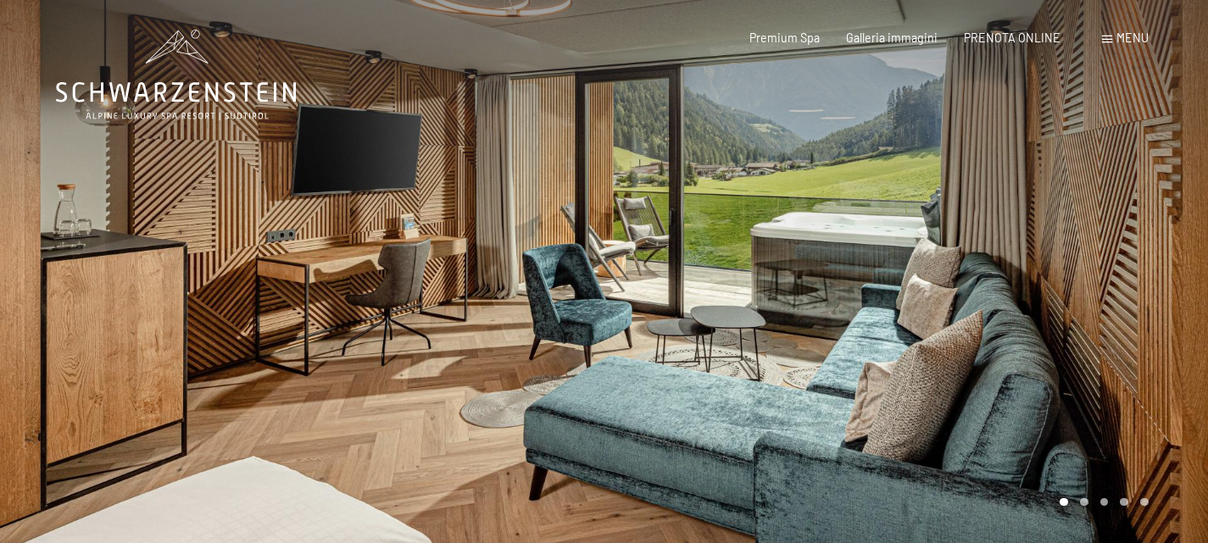
click at [949, 195] on div at bounding box center [906, 275] width 604 height 551
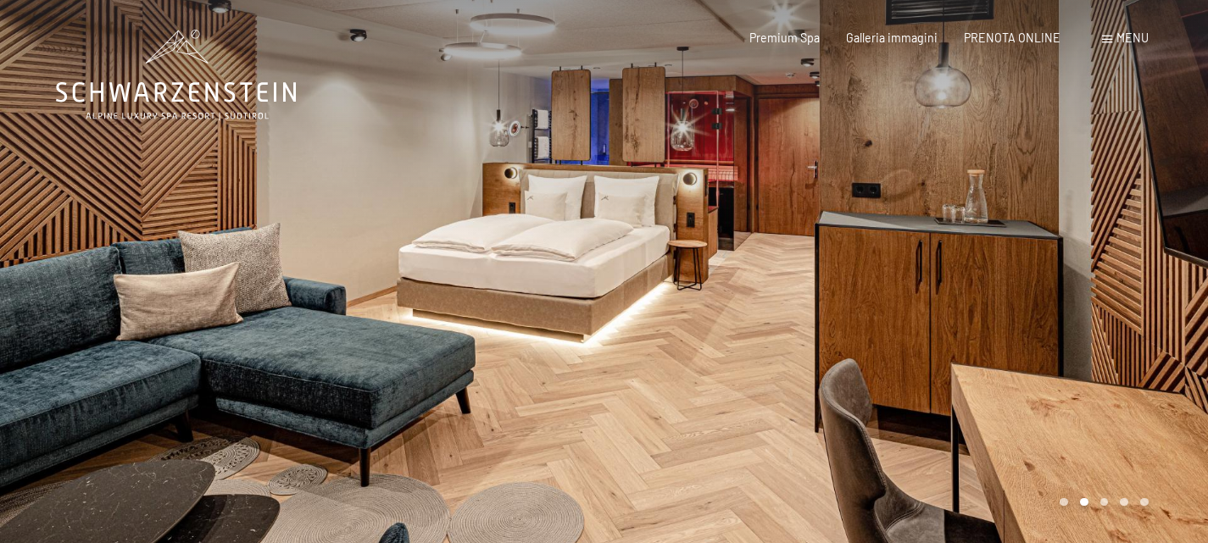
click at [946, 194] on div at bounding box center [906, 275] width 604 height 551
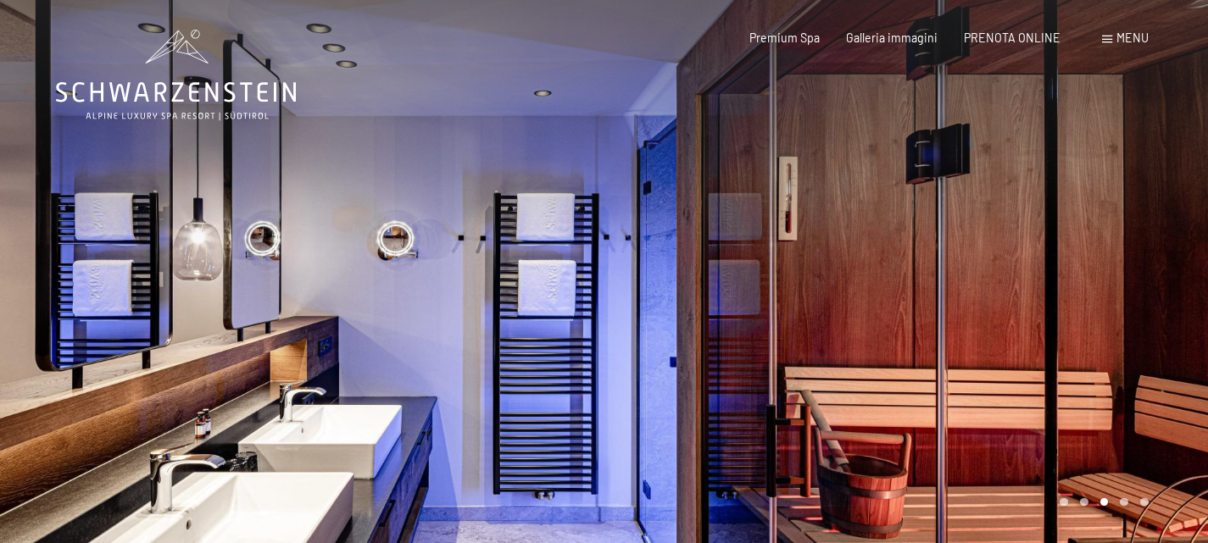
click at [946, 194] on div at bounding box center [906, 275] width 604 height 551
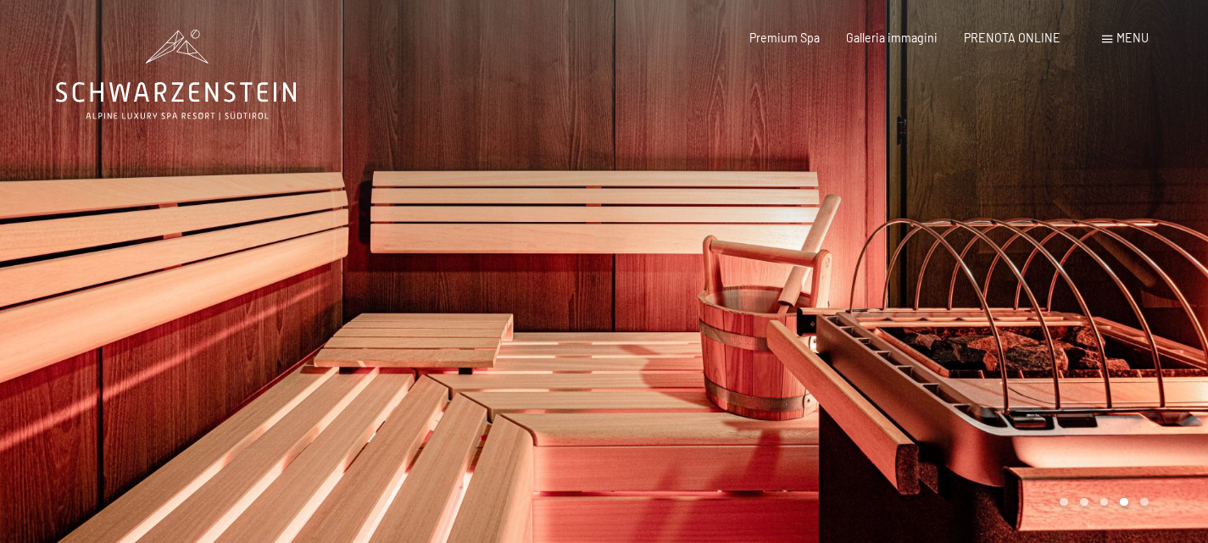
click at [946, 194] on div at bounding box center [906, 275] width 604 height 551
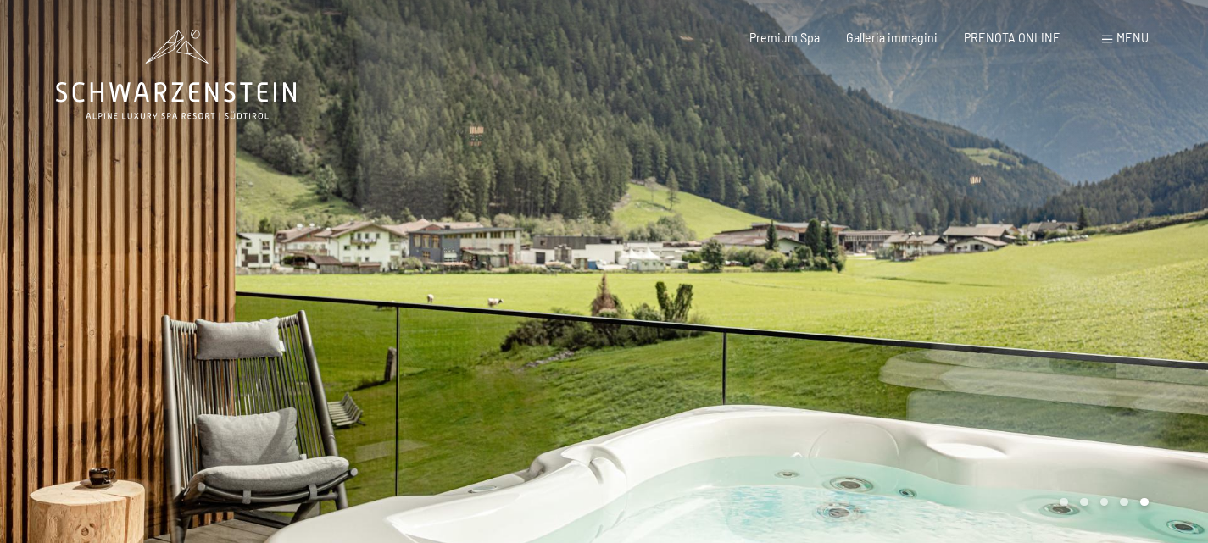
click at [946, 194] on div at bounding box center [906, 275] width 604 height 551
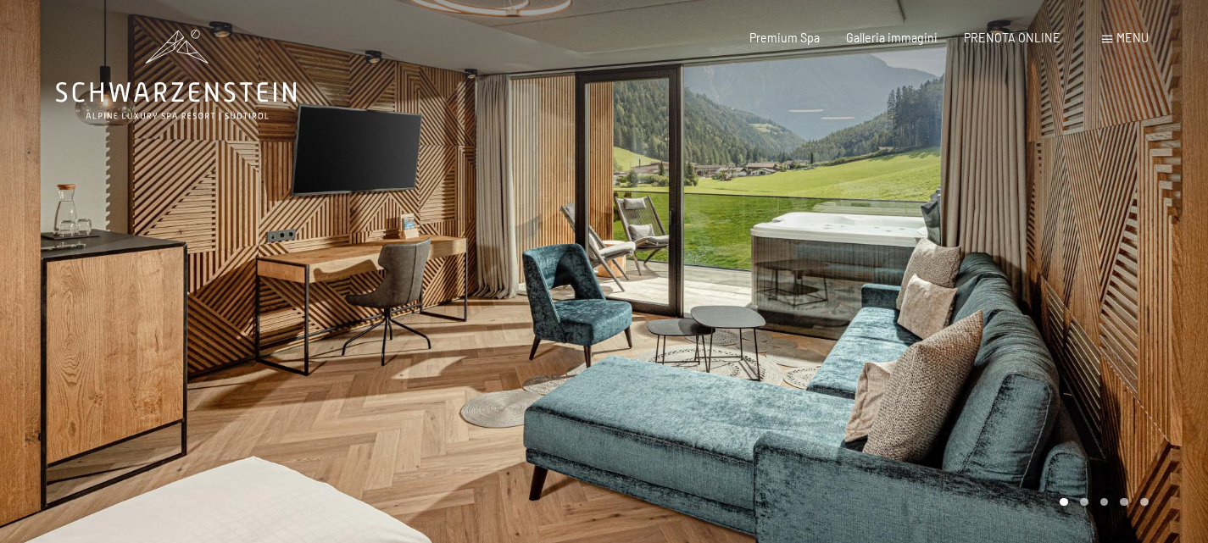
click at [946, 194] on div at bounding box center [906, 275] width 604 height 551
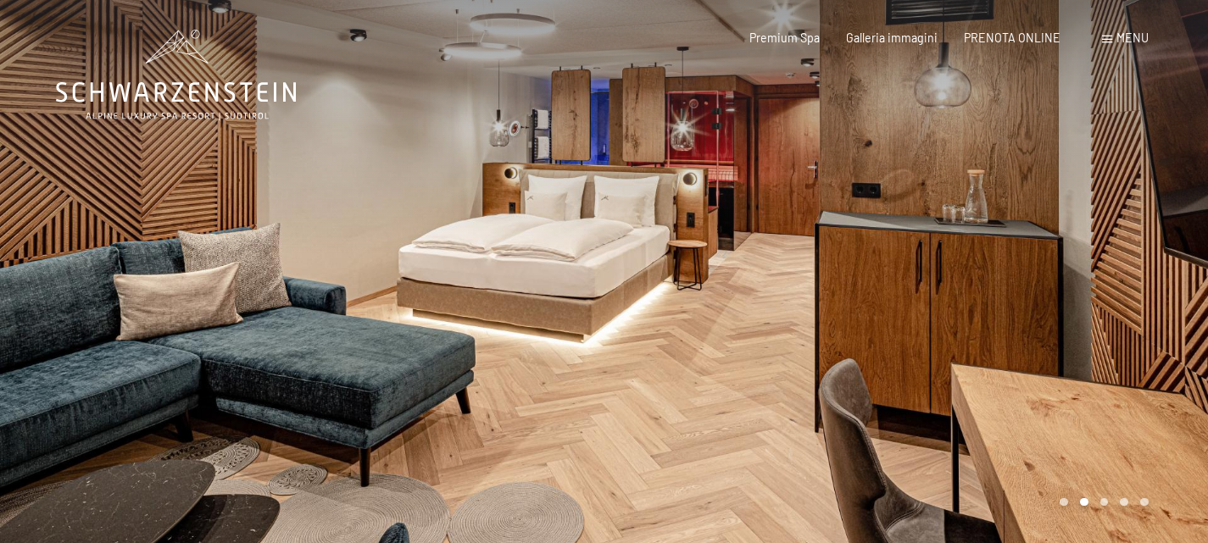
click at [946, 194] on div at bounding box center [906, 275] width 604 height 551
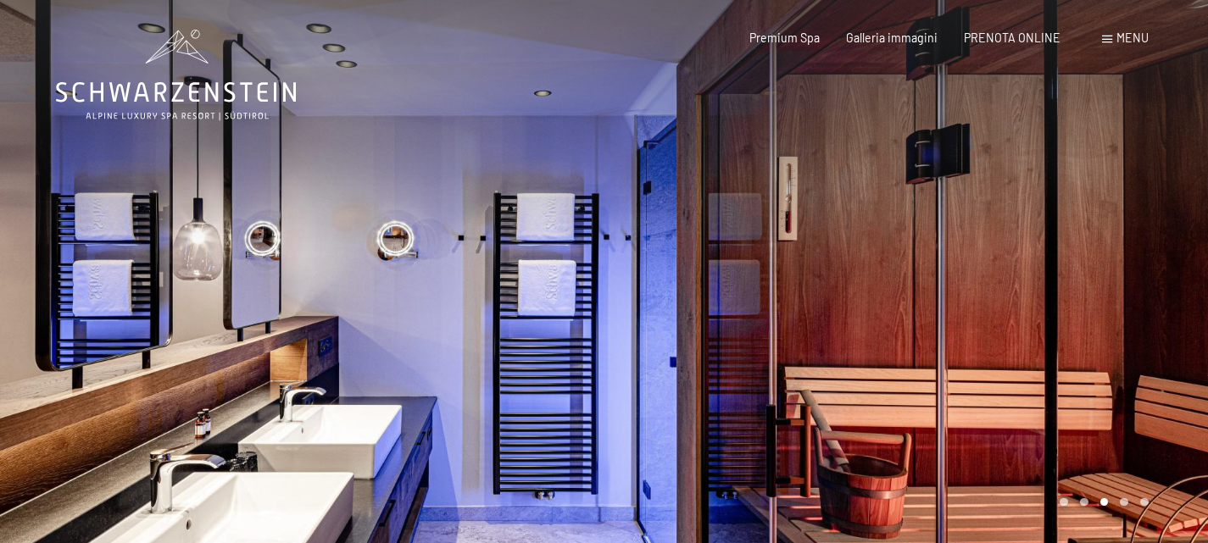
click at [946, 194] on div at bounding box center [906, 275] width 604 height 551
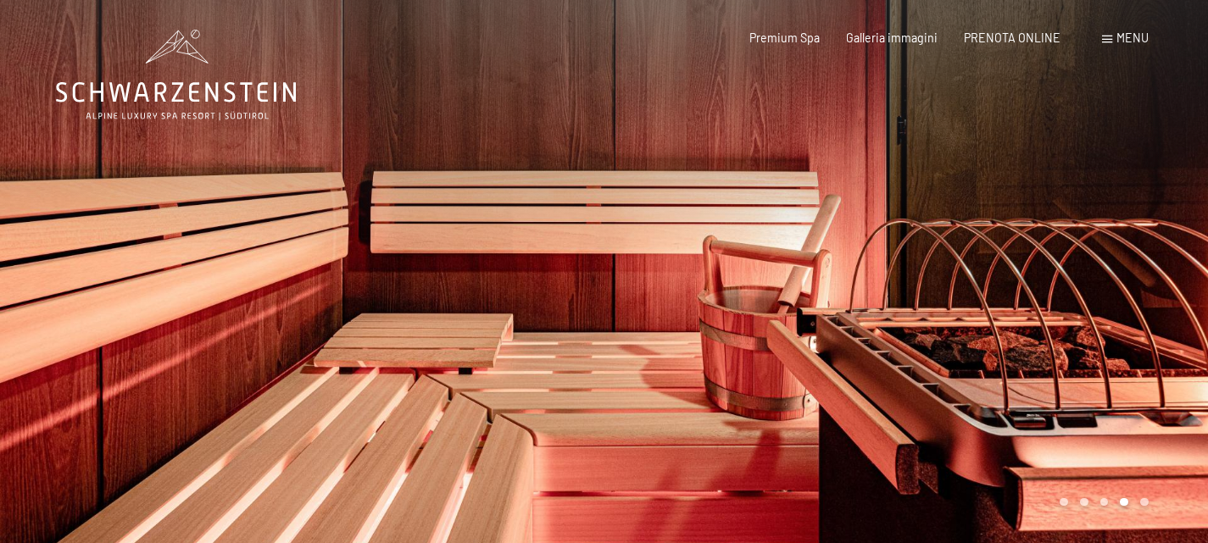
click at [946, 194] on div at bounding box center [906, 275] width 604 height 551
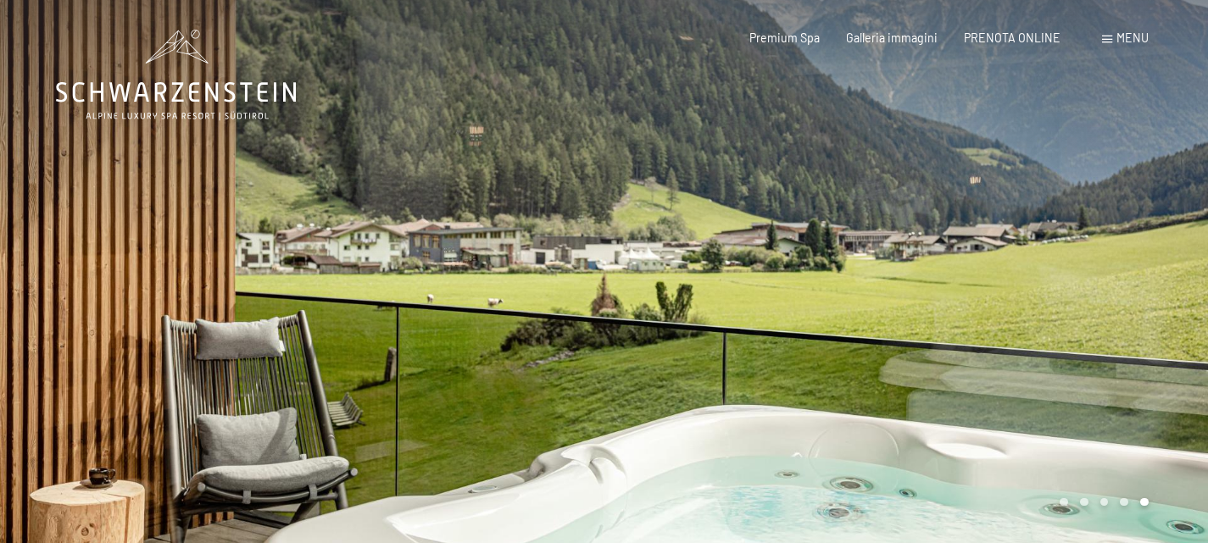
click at [946, 194] on div at bounding box center [906, 275] width 604 height 551
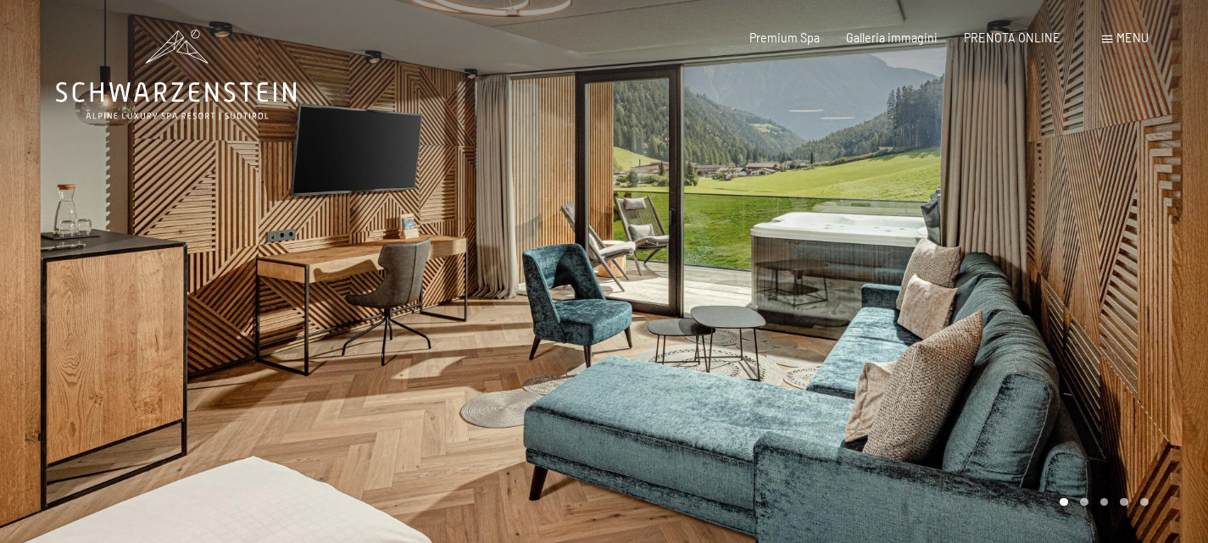
click at [946, 194] on div at bounding box center [906, 275] width 604 height 551
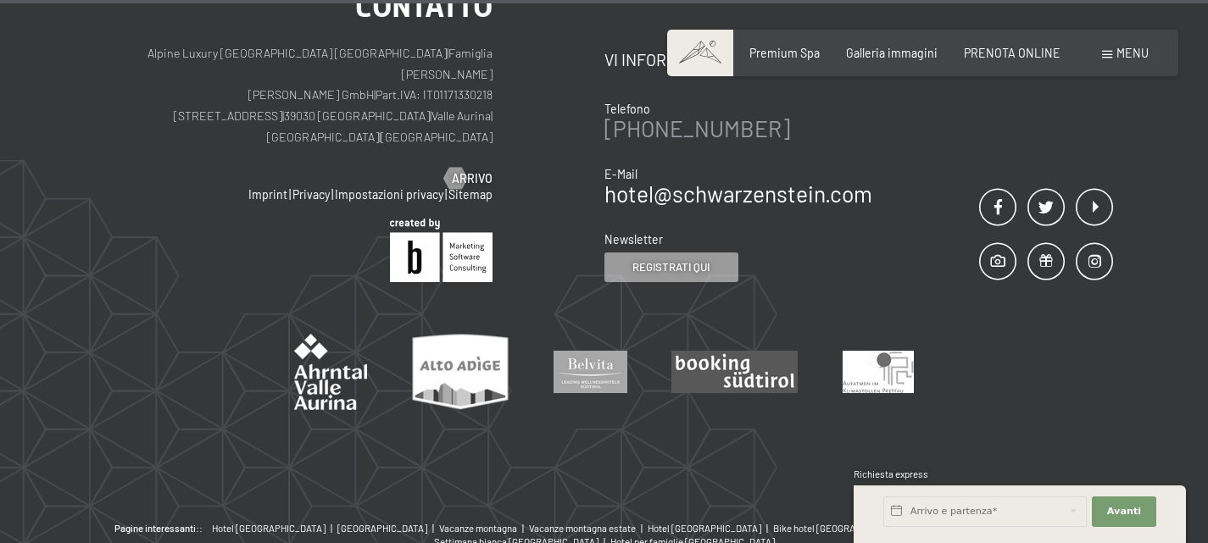
scroll to position [5299, 0]
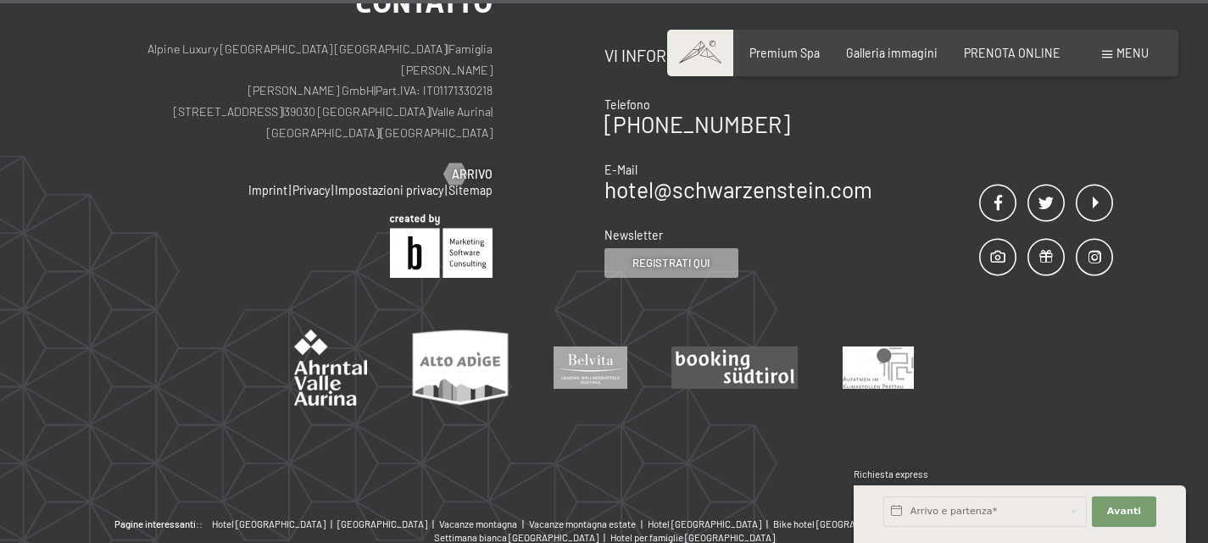
click at [1133, 52] on span "Menu" at bounding box center [1132, 53] width 32 height 14
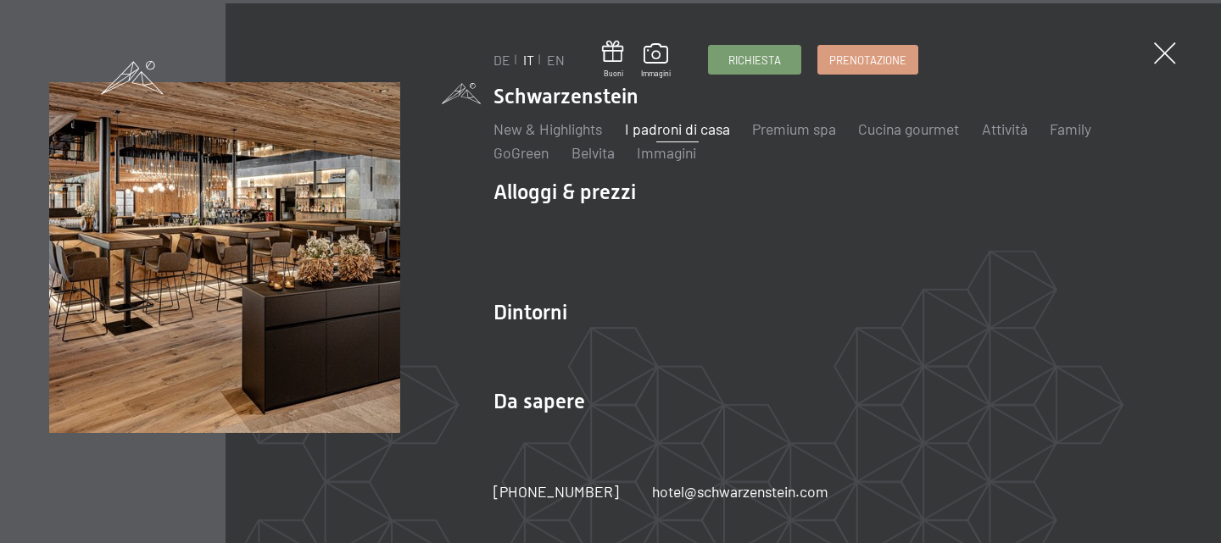
scroll to position [5253, 0]
click at [676, 158] on link "Immagini" at bounding box center [666, 152] width 59 height 19
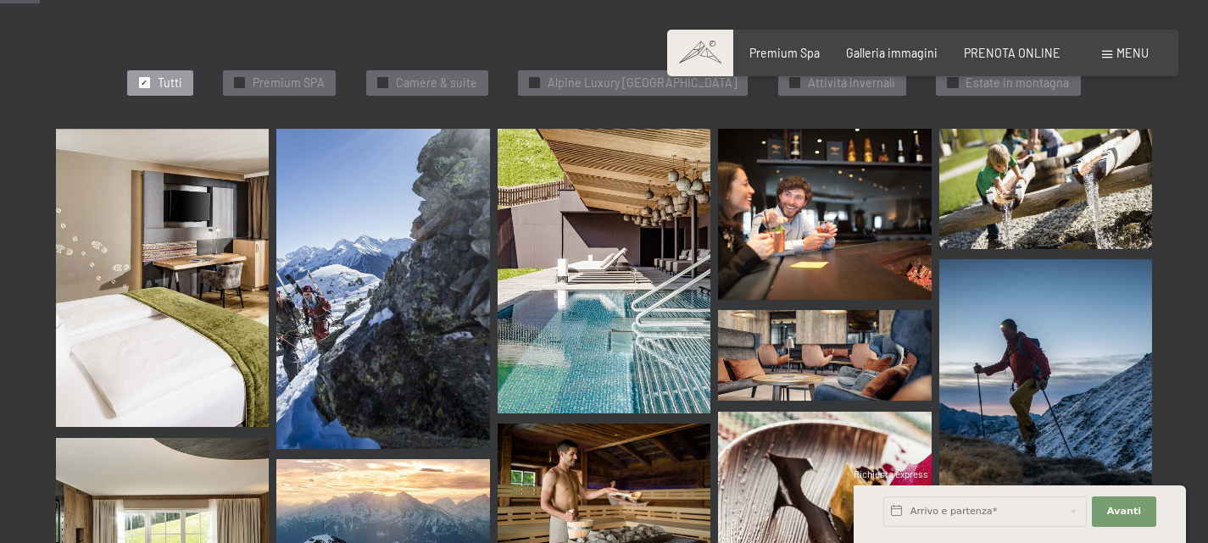
scroll to position [593, 0]
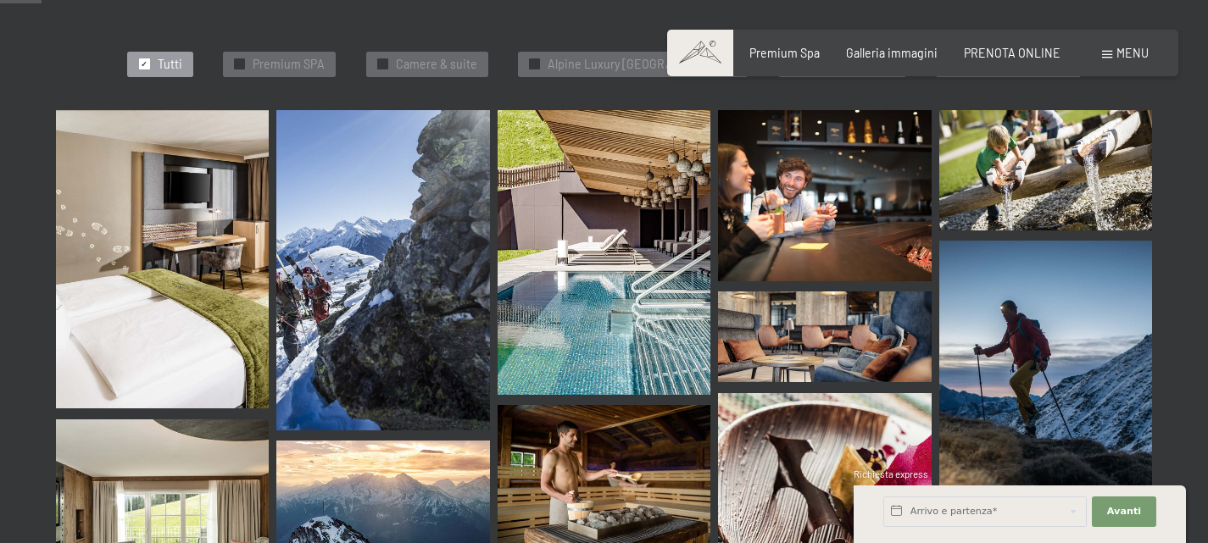
click at [623, 433] on img at bounding box center [604, 476] width 213 height 142
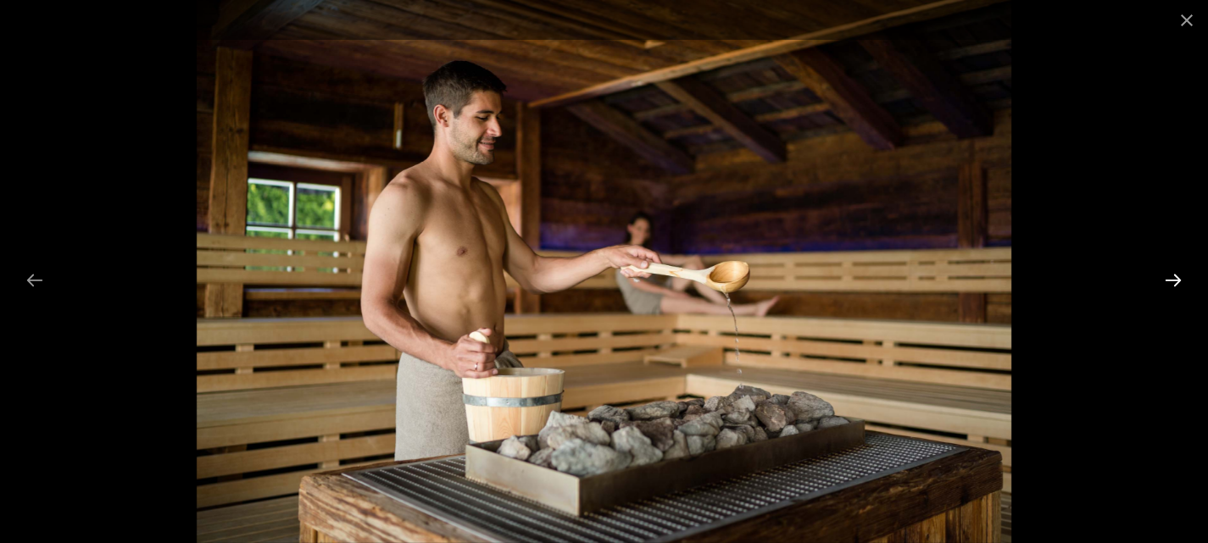
click at [1167, 277] on button "Next slide" at bounding box center [1173, 280] width 36 height 33
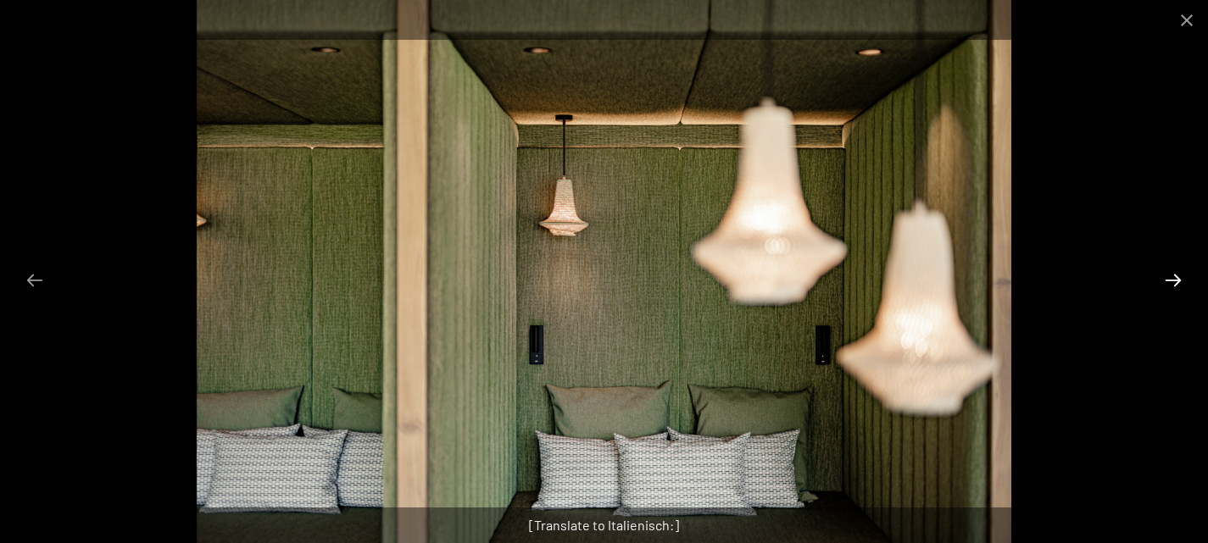
click at [1168, 278] on button "Next slide" at bounding box center [1173, 280] width 36 height 33
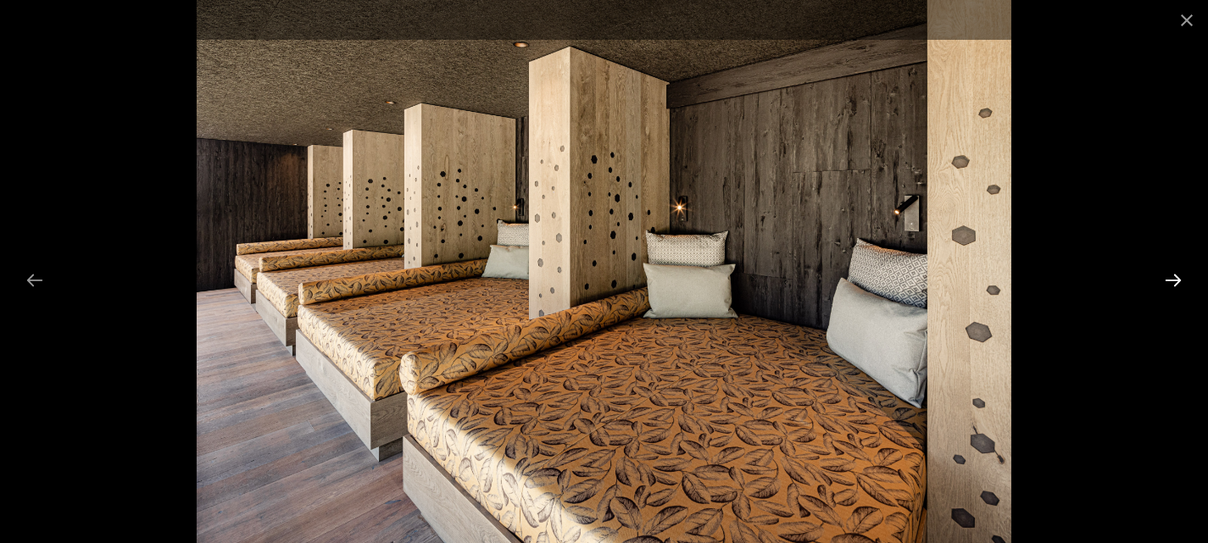
click at [1168, 278] on button "Next slide" at bounding box center [1173, 280] width 36 height 33
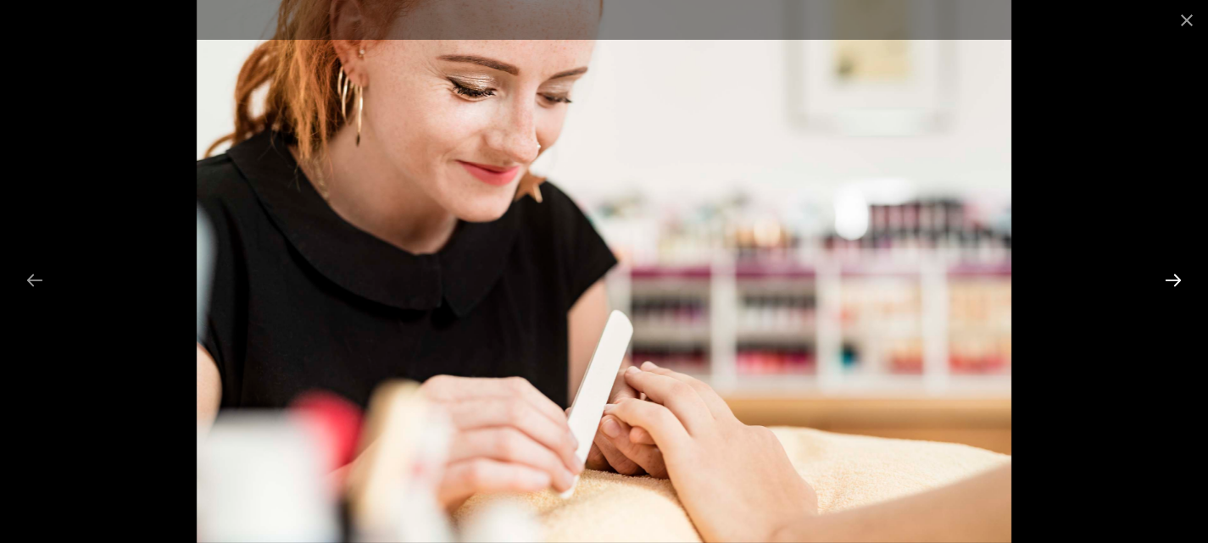
click at [1168, 278] on button "Next slide" at bounding box center [1173, 280] width 36 height 33
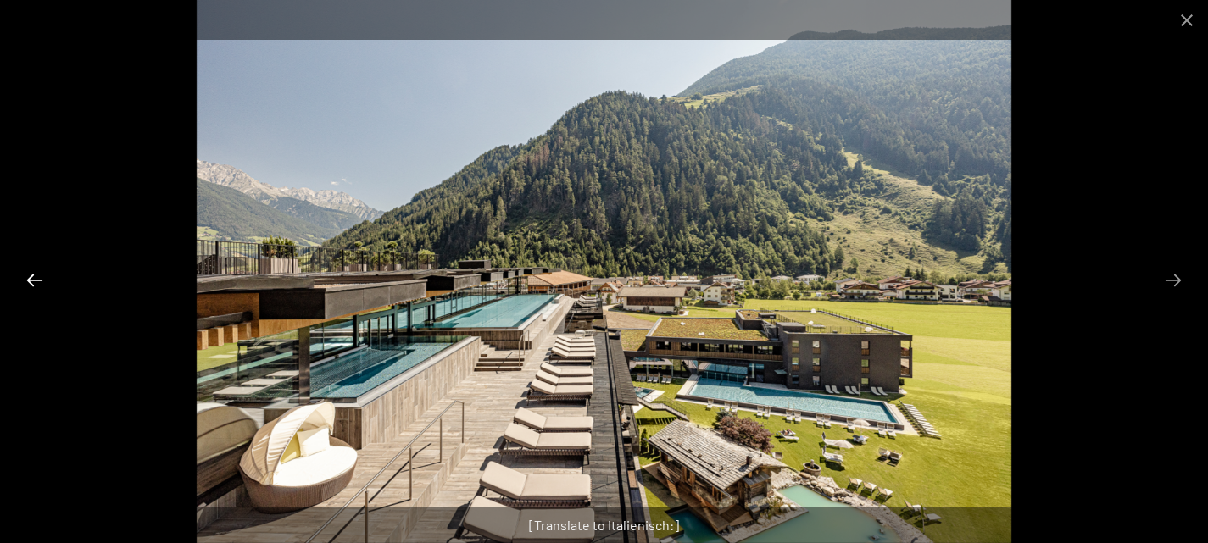
click at [34, 280] on button "Previous slide" at bounding box center [35, 280] width 36 height 33
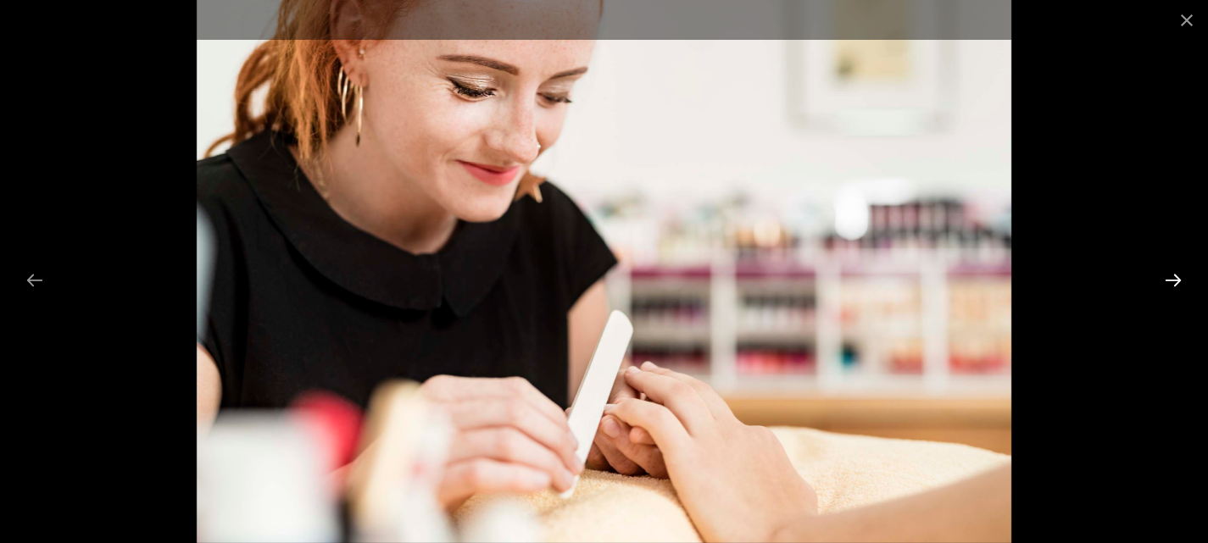
click at [1172, 280] on button "Next slide" at bounding box center [1173, 280] width 36 height 33
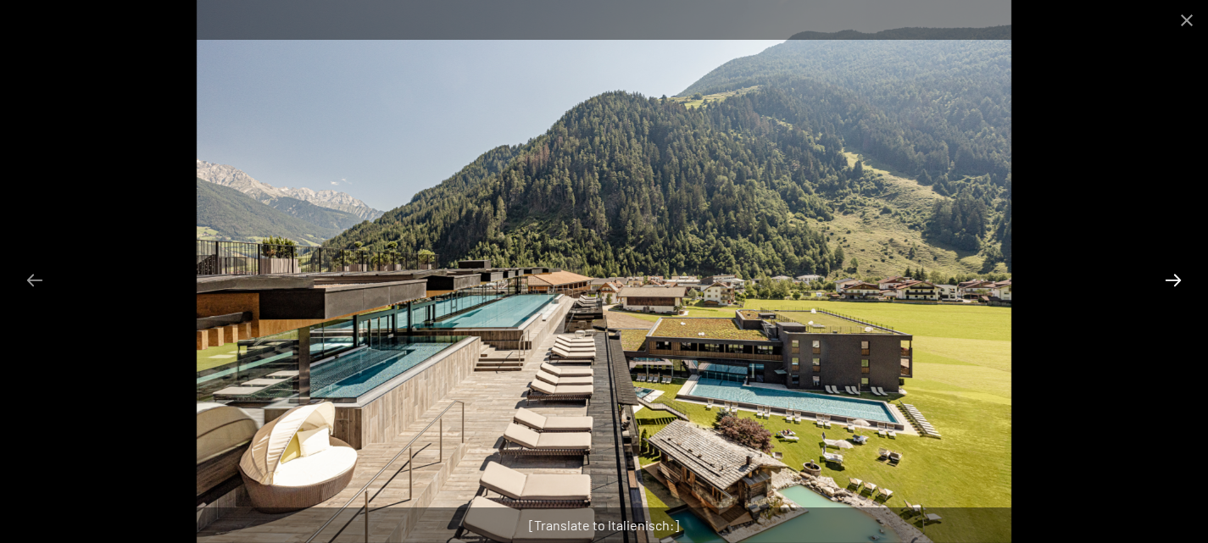
click at [1173, 281] on button "Next slide" at bounding box center [1173, 280] width 36 height 33
